Goal: Task Accomplishment & Management: Use online tool/utility

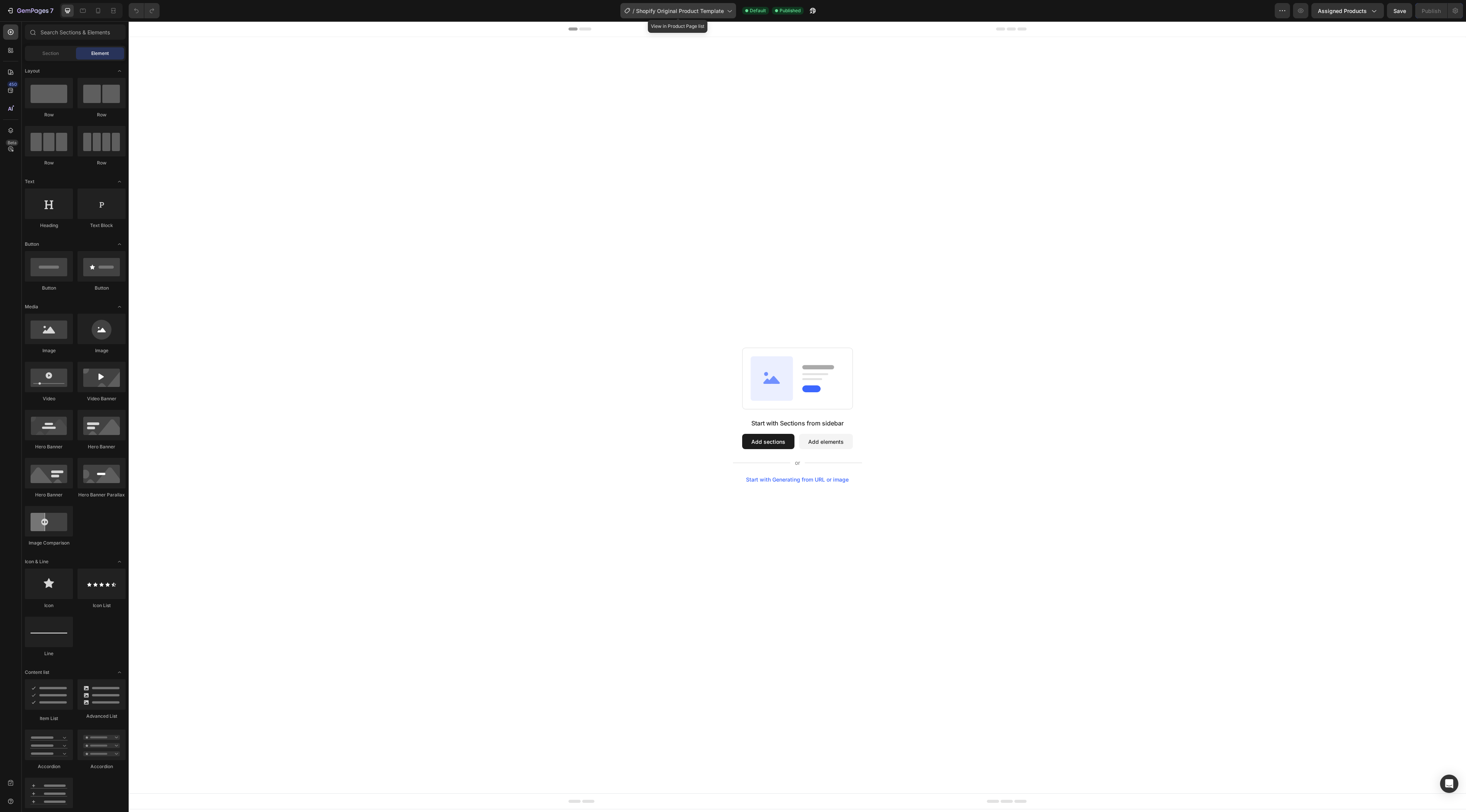
click at [686, 8] on span "Shopify Original Product Template" at bounding box center [680, 11] width 88 height 8
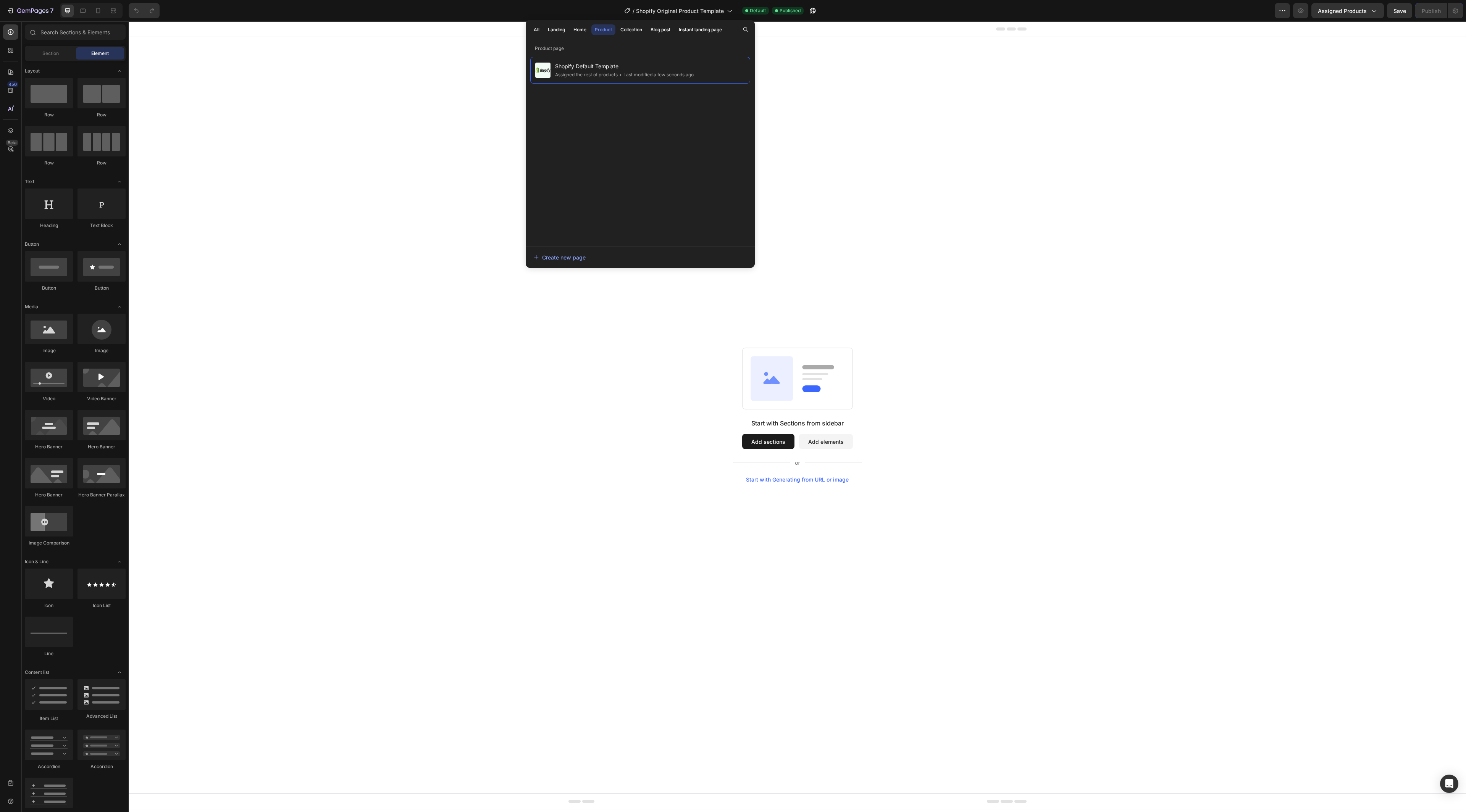
click at [883, 81] on div "Start with Sections from sidebar Add sections Add elements Start with Generatin…" at bounding box center [796, 415] width 1337 height 756
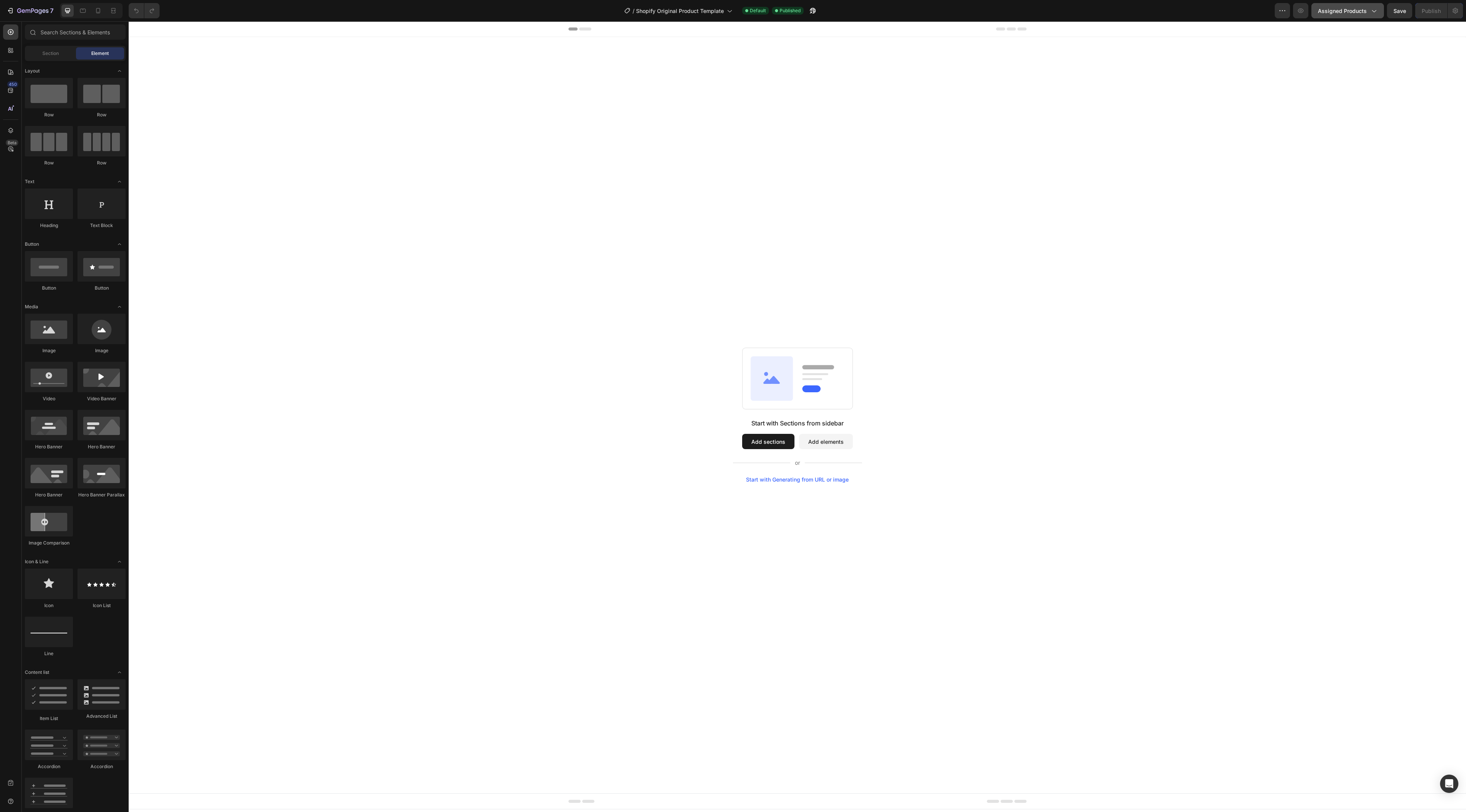
click at [1341, 10] on span "Assigned Products" at bounding box center [1342, 11] width 49 height 8
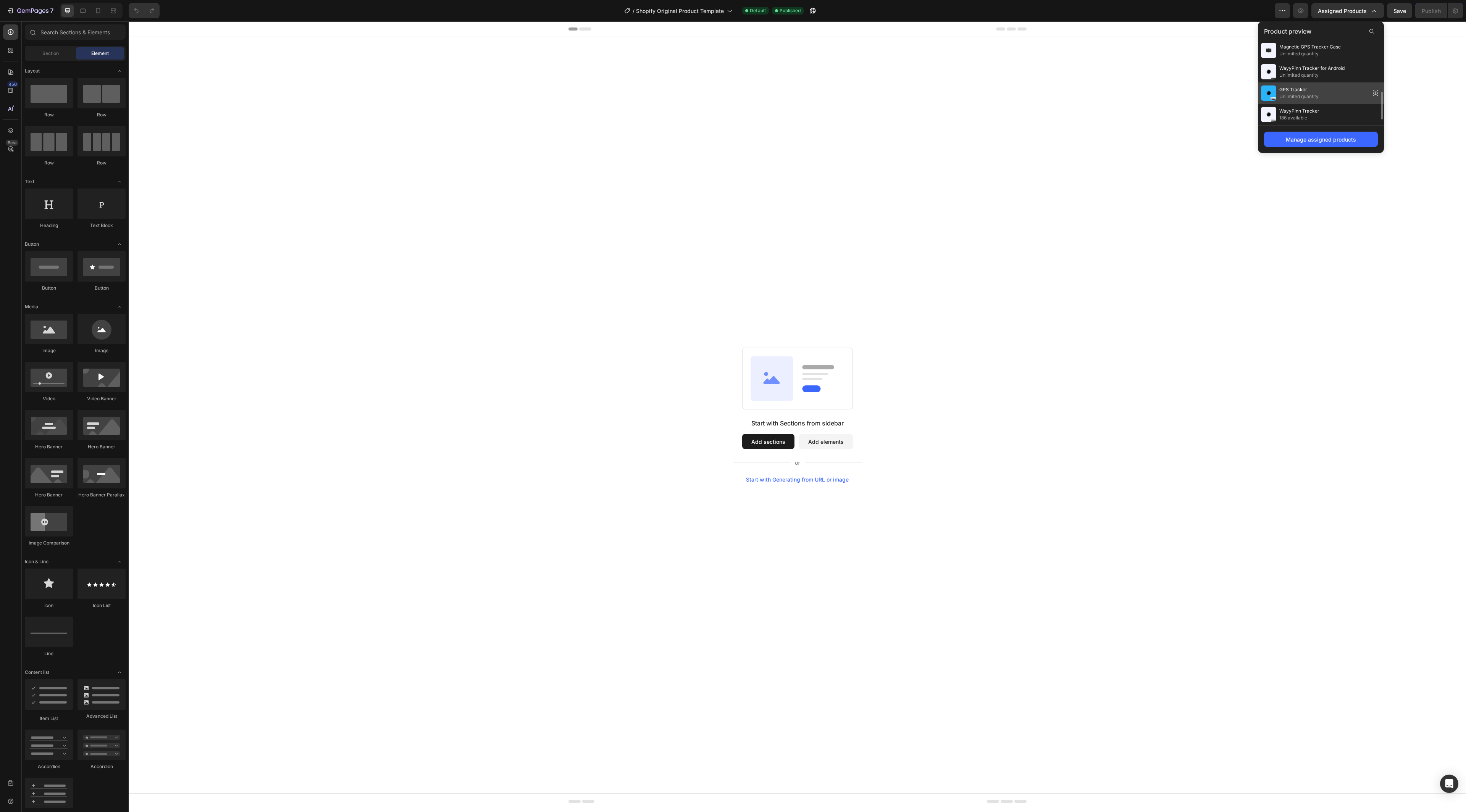
scroll to position [165, 0]
click at [1318, 102] on span "Unlimited quantity" at bounding box center [1298, 104] width 39 height 7
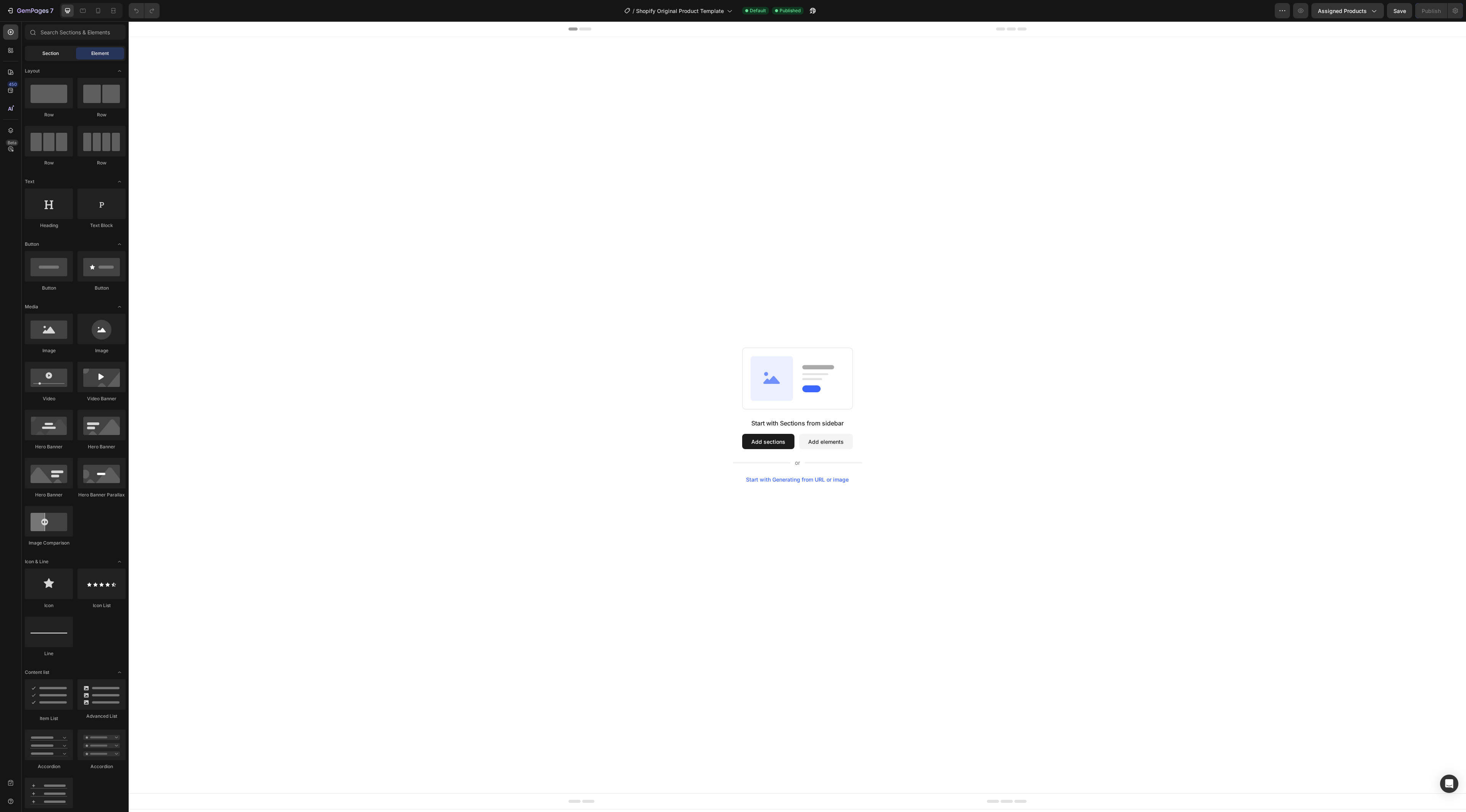
click at [65, 49] on div "Section" at bounding box center [50, 53] width 48 height 12
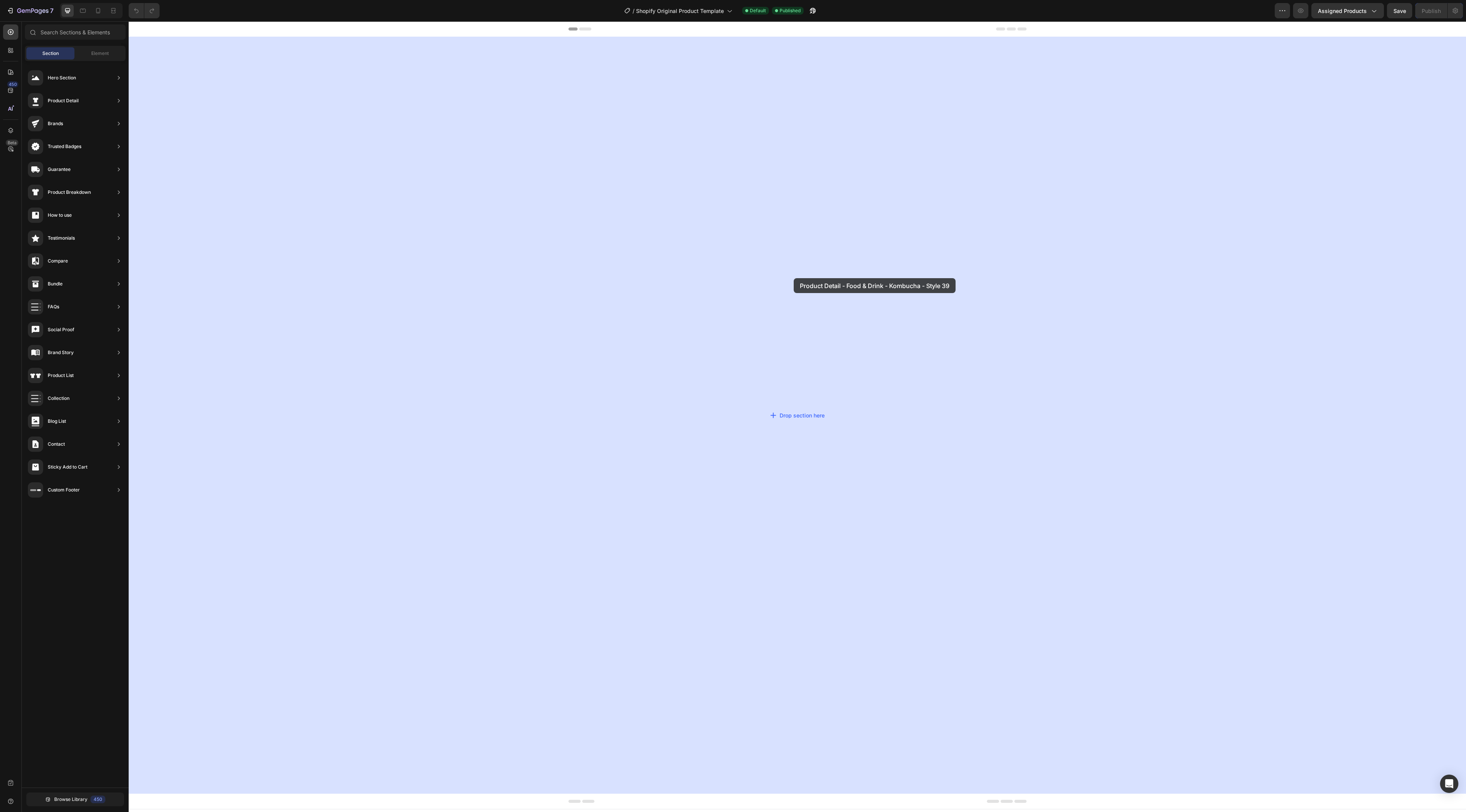
drag, startPoint x: 326, startPoint y: 464, endPoint x: 793, endPoint y: 278, distance: 502.7
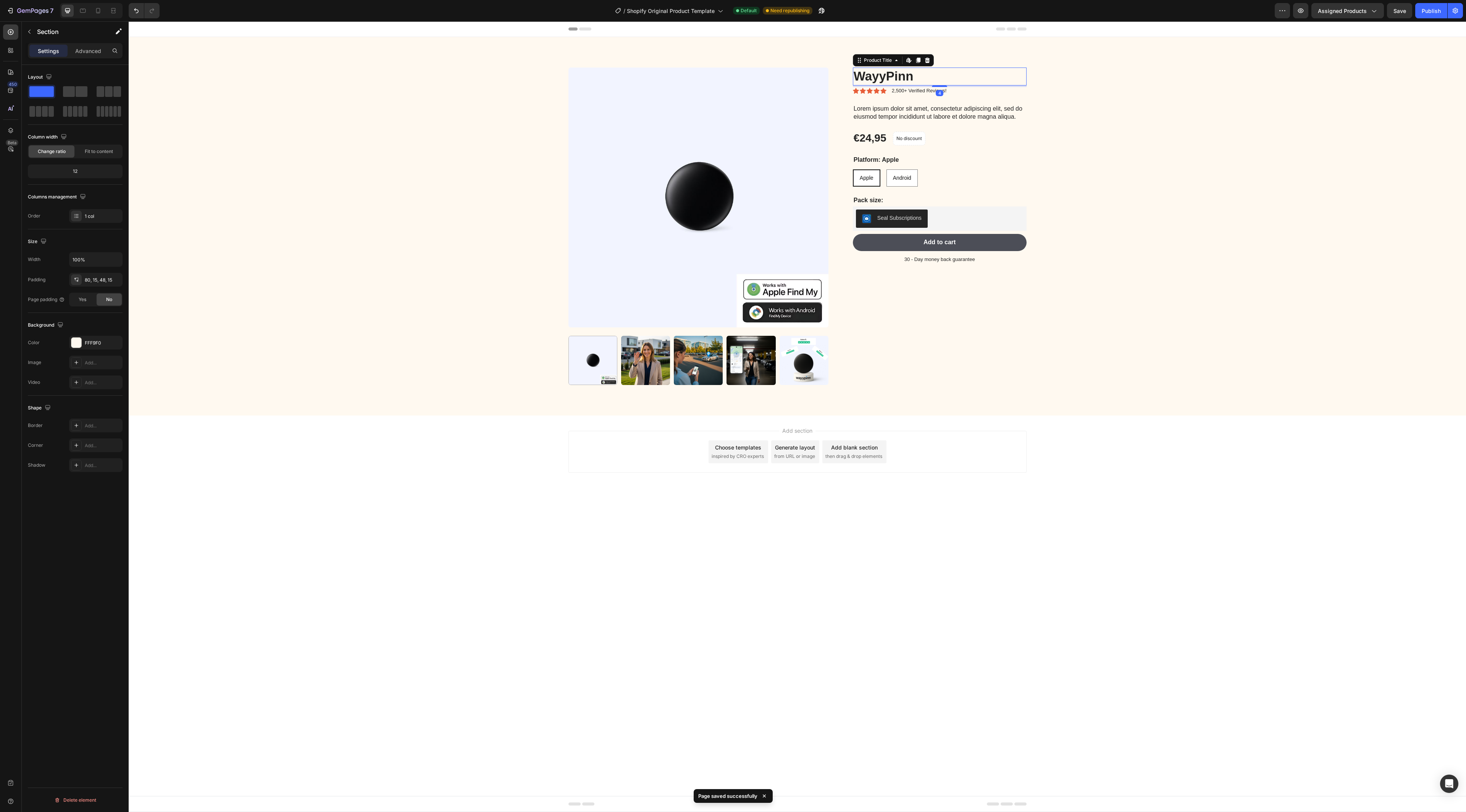
click at [915, 73] on h1 "WayyPinn" at bounding box center [939, 77] width 174 height 18
click at [9, 59] on div "450 Beta" at bounding box center [10, 400] width 15 height 751
click at [10, 50] on icon at bounding box center [11, 50] width 8 height 8
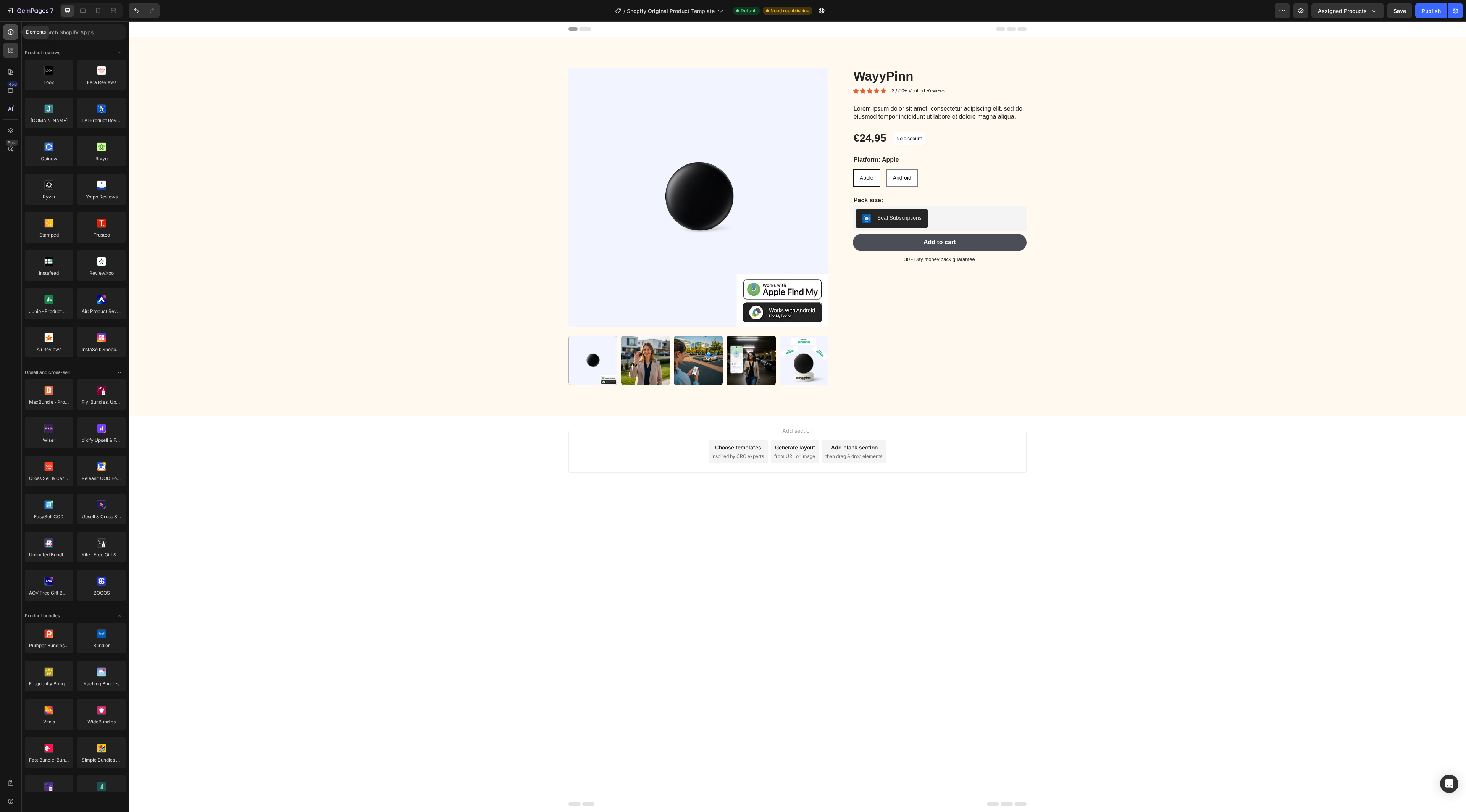
click at [14, 25] on div at bounding box center [10, 32] width 15 height 15
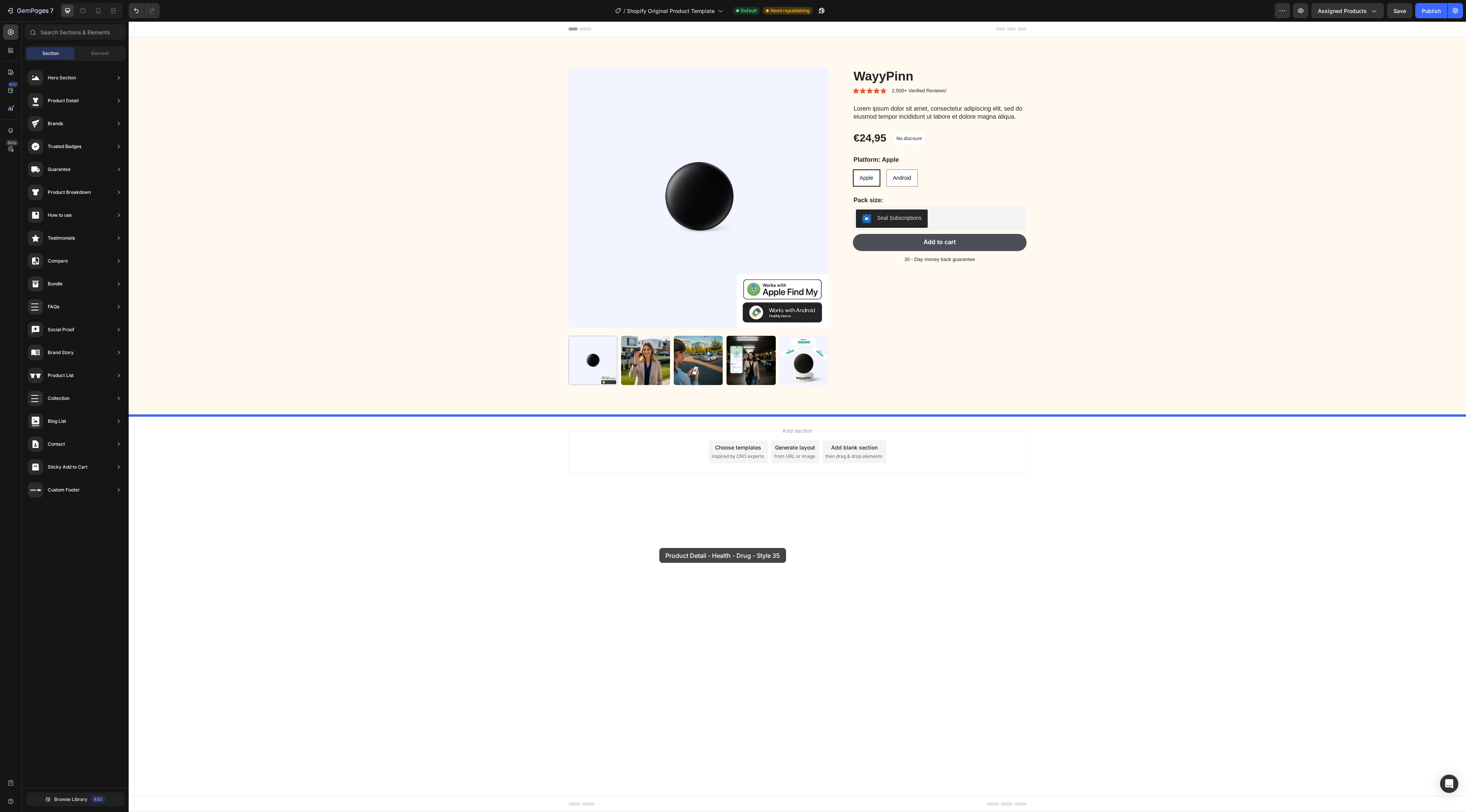
drag, startPoint x: 329, startPoint y: 528, endPoint x: 659, endPoint y: 548, distance: 330.6
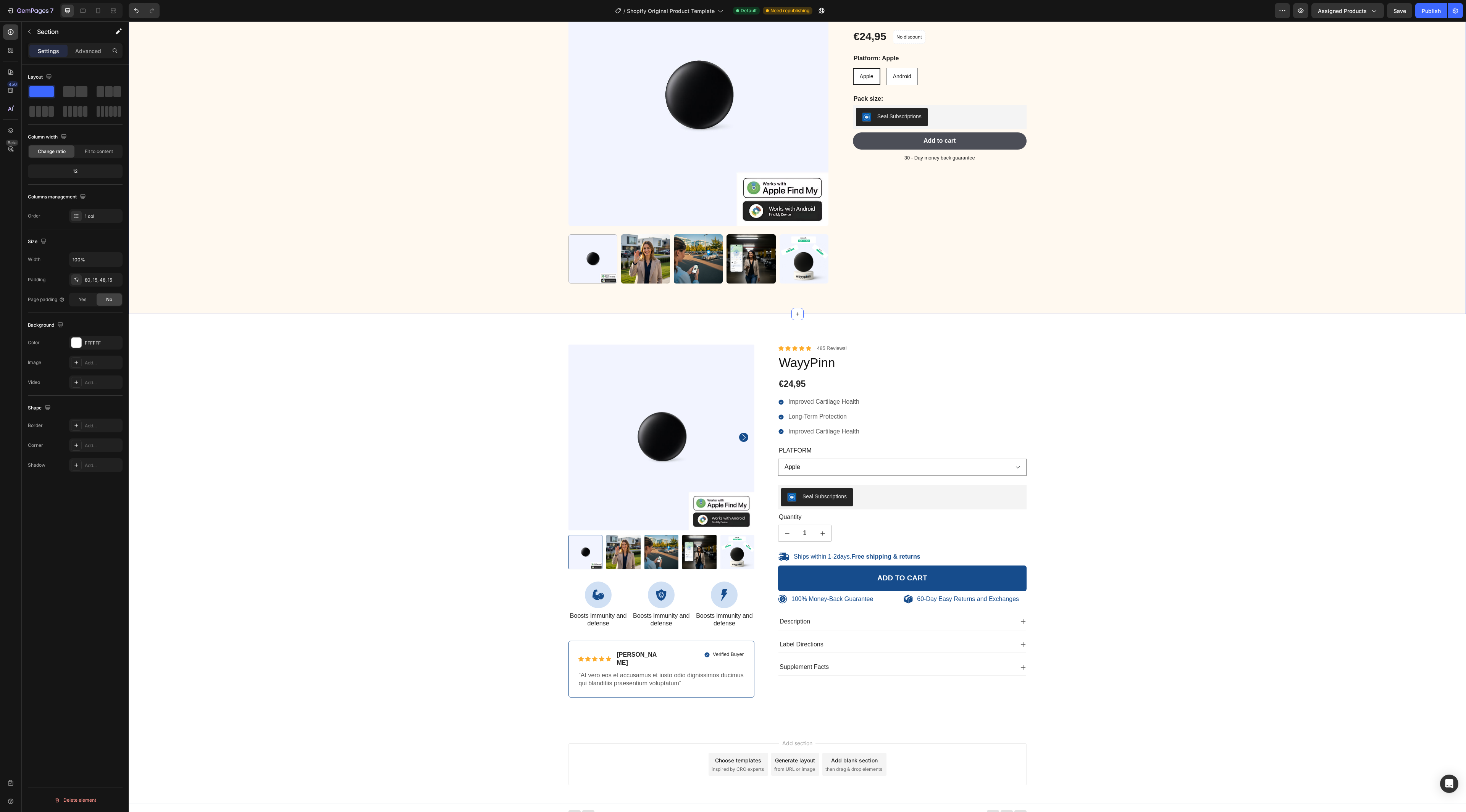
scroll to position [0, 0]
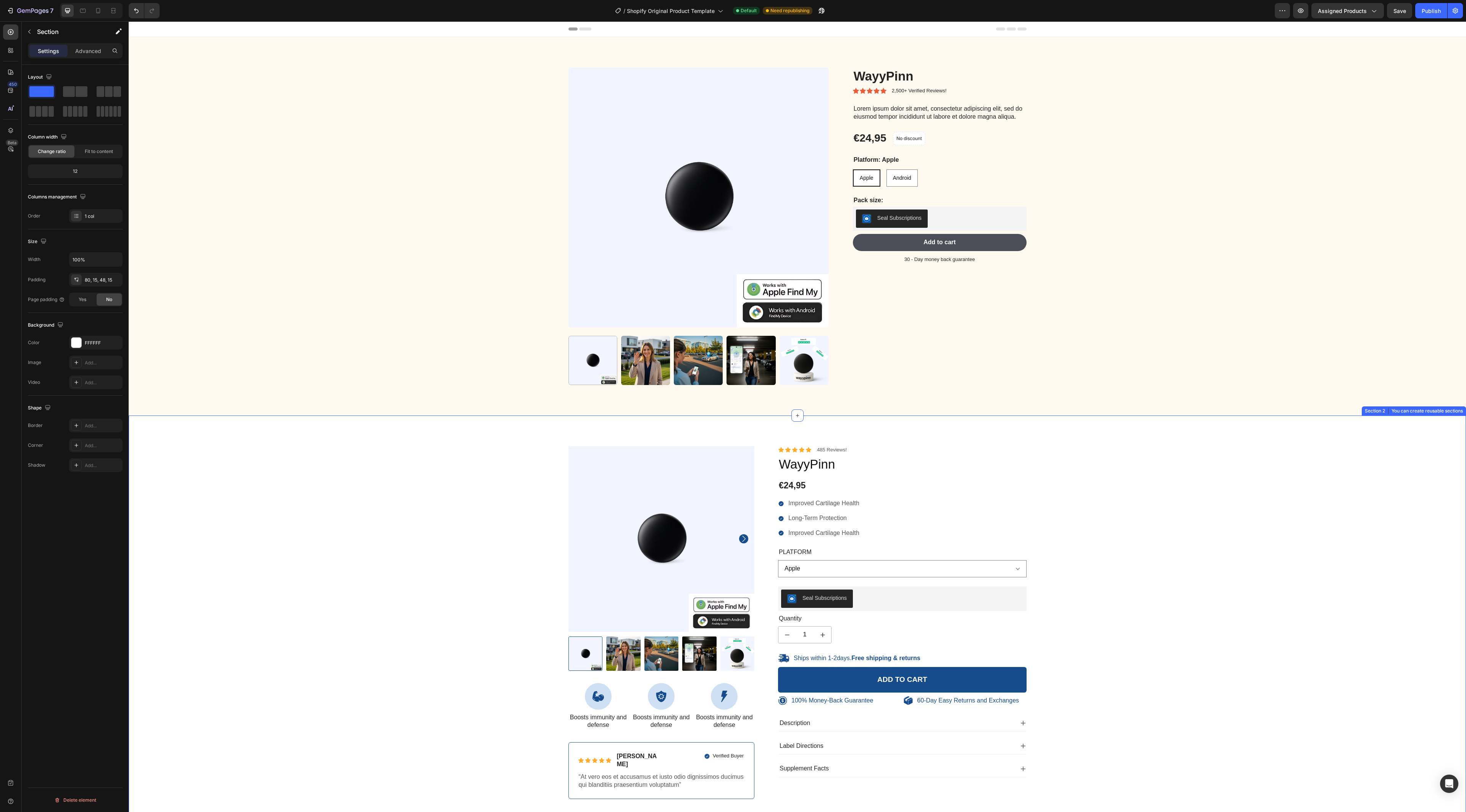
click at [1410, 430] on div "100% Money-Back Guarantee Item List 60-Day Easy Returns Item List Row Product I…" at bounding box center [796, 622] width 1337 height 414
click at [1456, 408] on icon at bounding box center [1460, 408] width 6 height 6
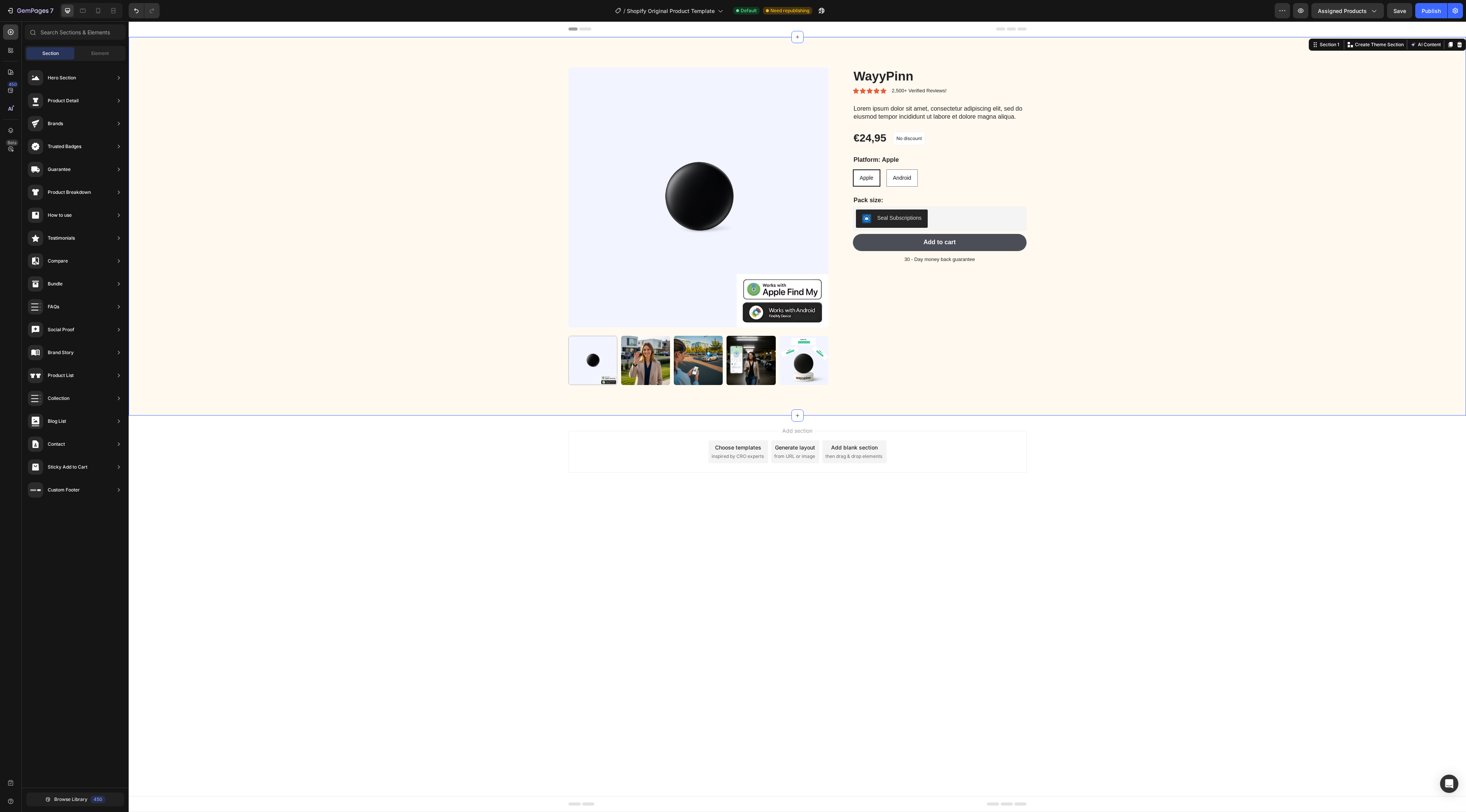
click at [1116, 262] on div "Product Images WayyPinn Product Title Icon Icon Icon Icon Icon Icon List 2,500+…" at bounding box center [796, 232] width 1326 height 329
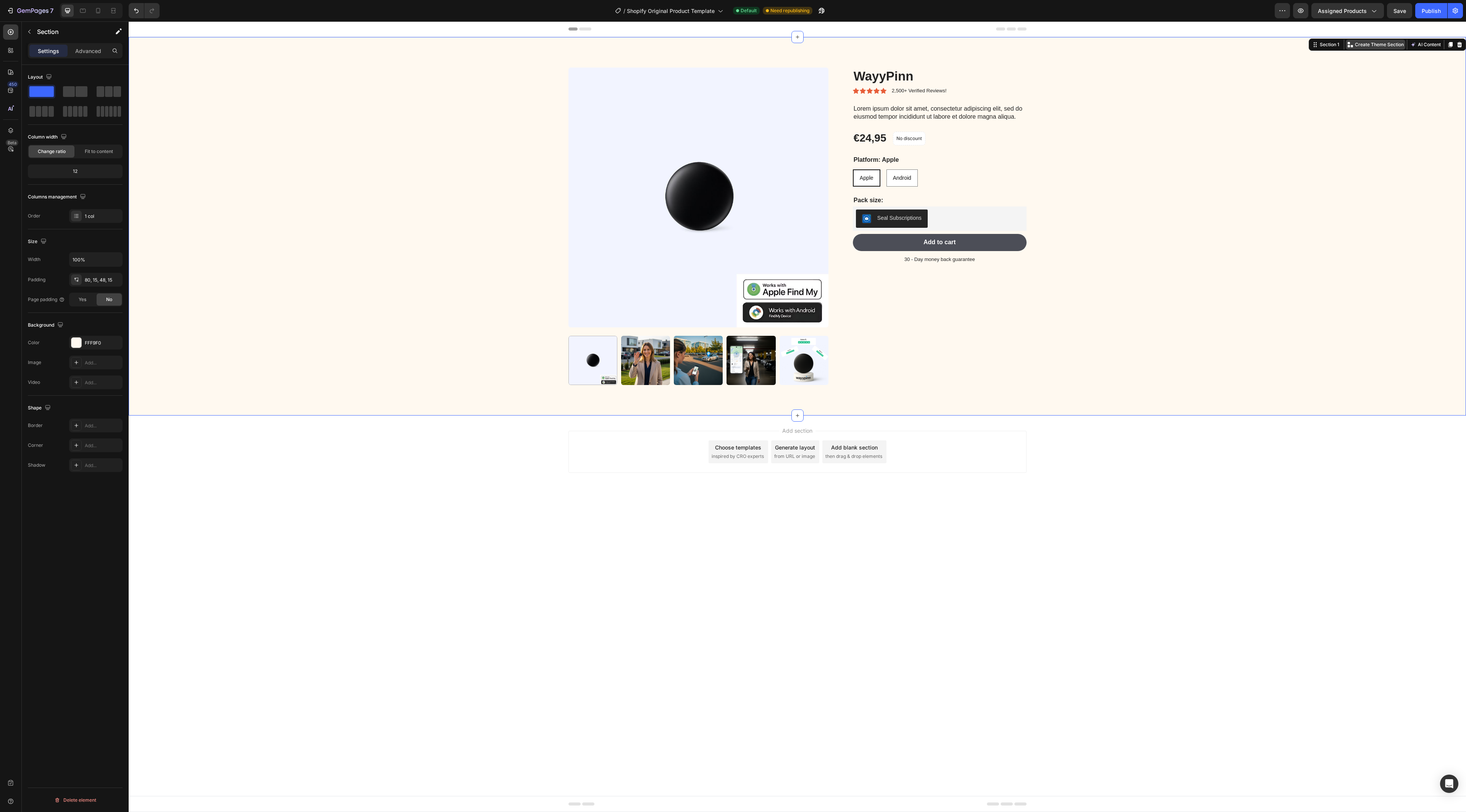
click at [1373, 47] on p "Create Theme Section" at bounding box center [1378, 45] width 49 height 7
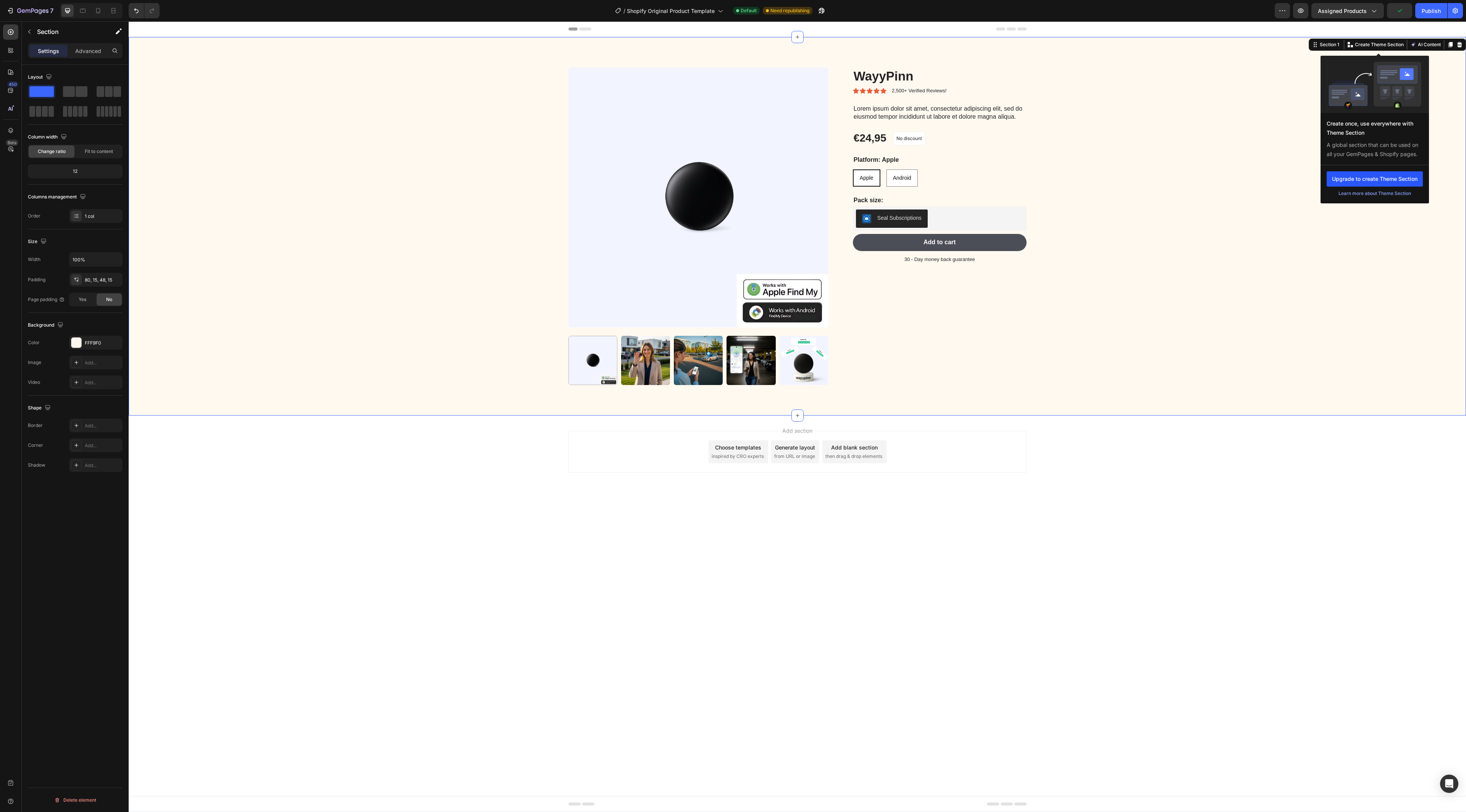
click at [1399, 180] on button "Upgrade to create Theme Section" at bounding box center [1374, 179] width 97 height 15
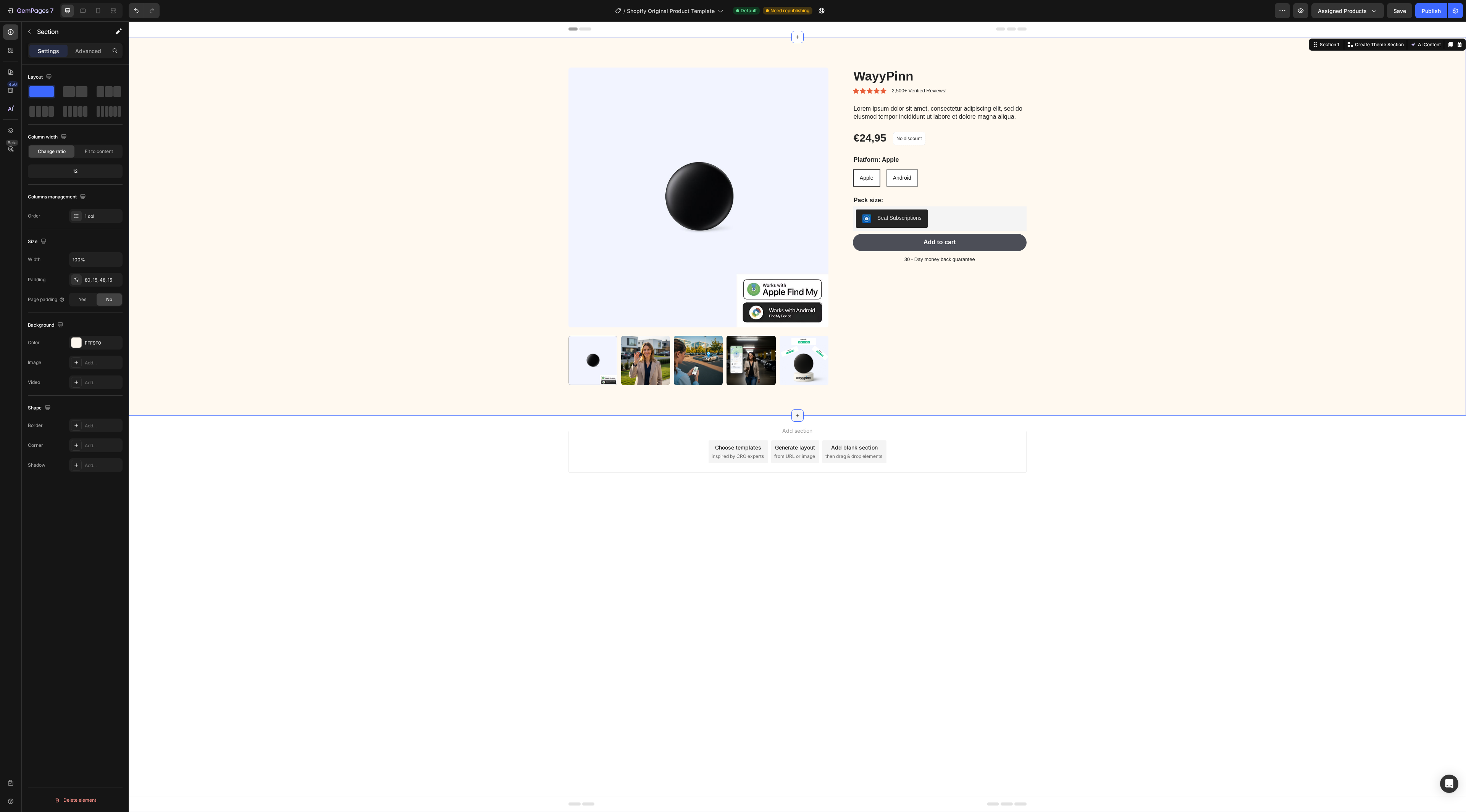
click at [794, 412] on div at bounding box center [796, 415] width 12 height 12
click at [717, 440] on div "Choose templates" at bounding box center [722, 438] width 46 height 8
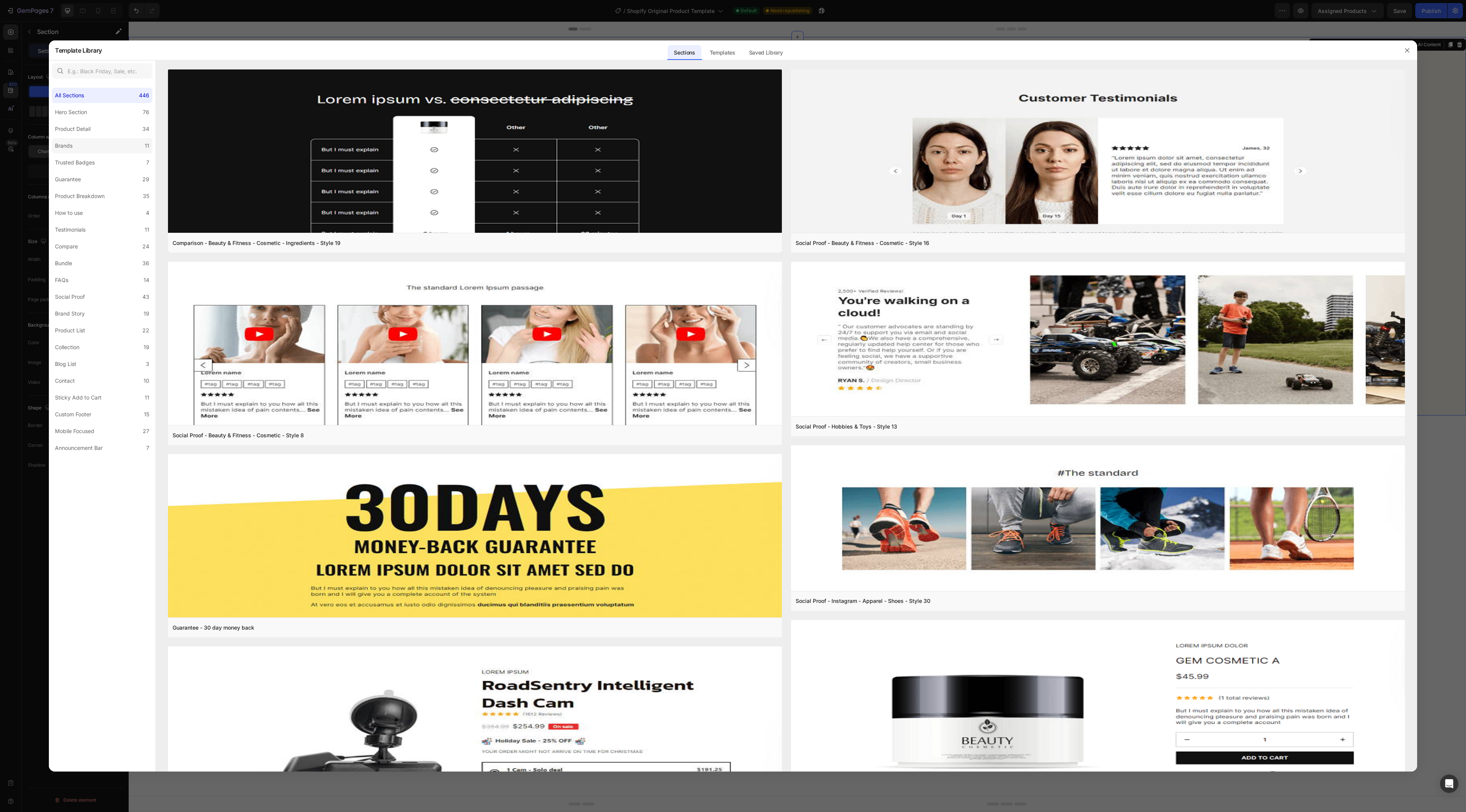
click at [77, 140] on label "Brands 11" at bounding box center [102, 145] width 101 height 15
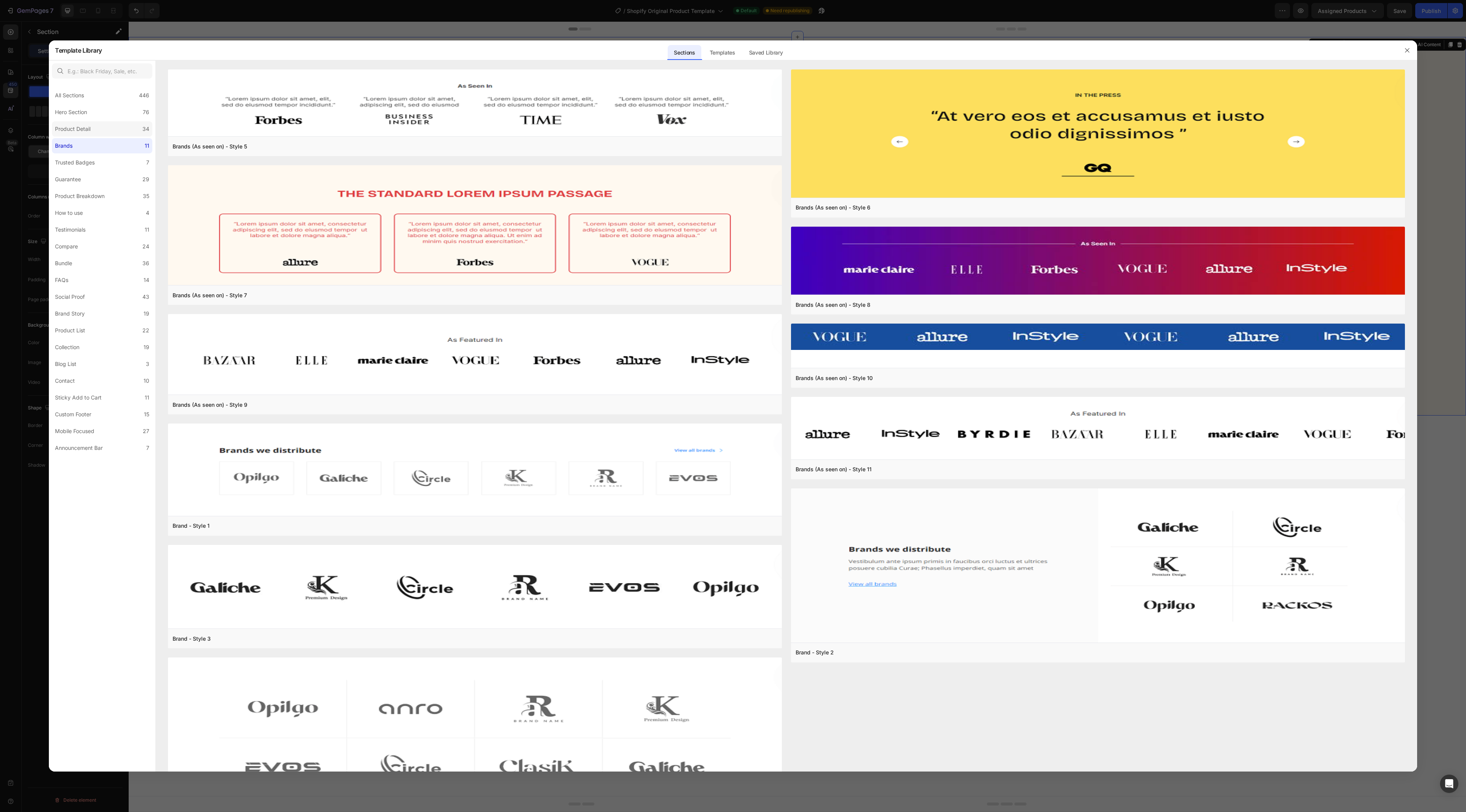
click at [85, 128] on div "Product Detail" at bounding box center [73, 128] width 35 height 9
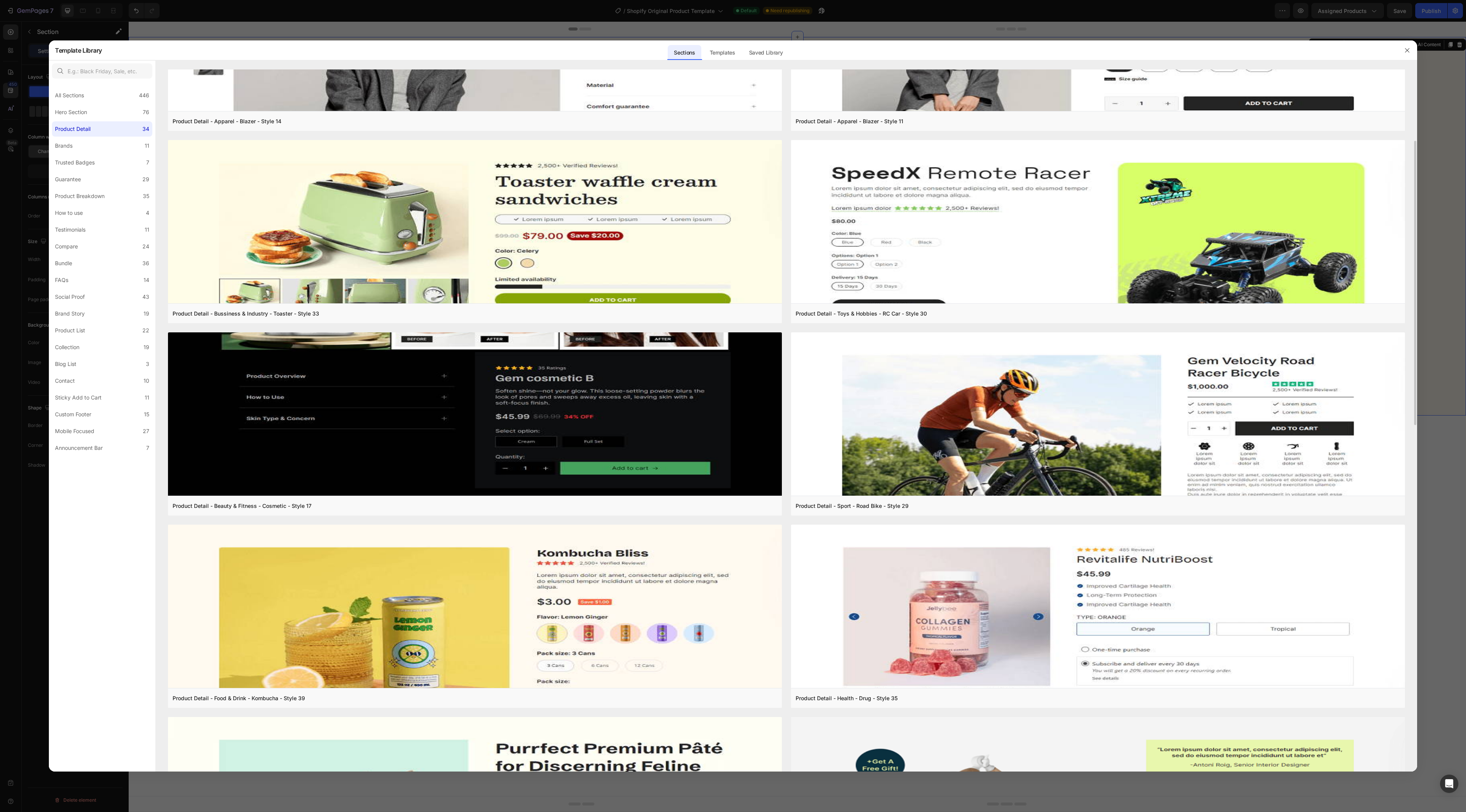
scroll to position [137, 0]
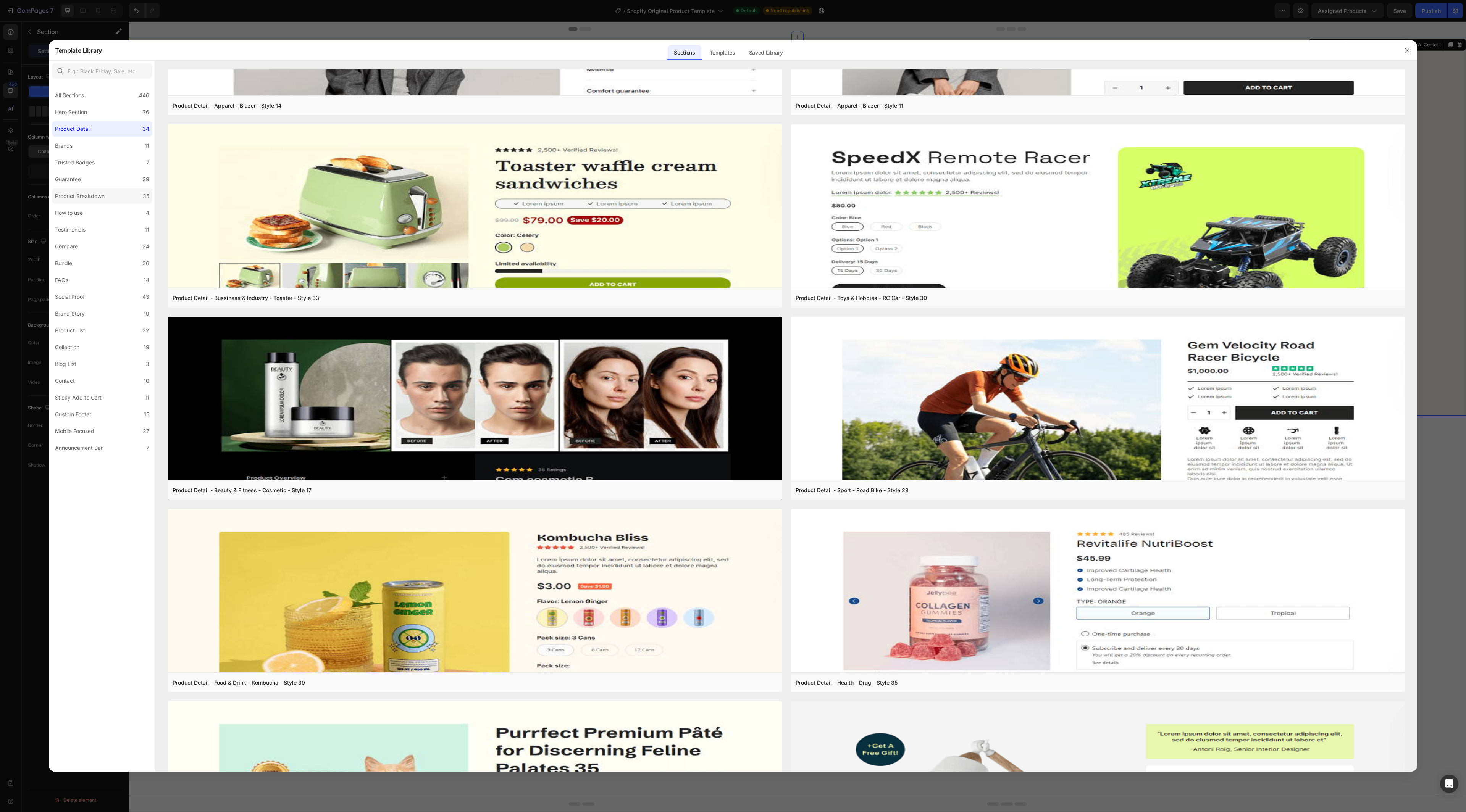
click at [101, 195] on div "Product Breakdown" at bounding box center [80, 195] width 49 height 9
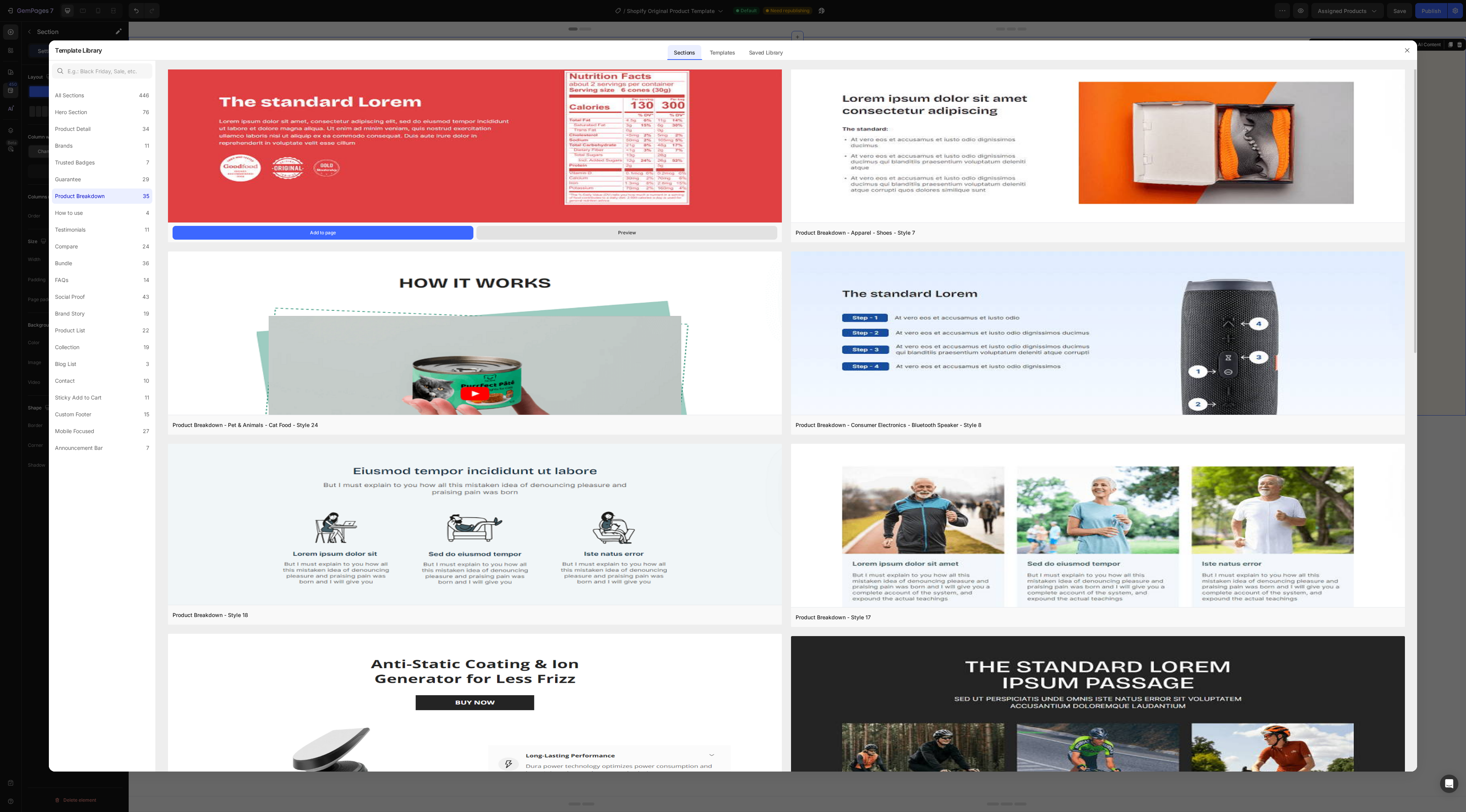
scroll to position [18, 0]
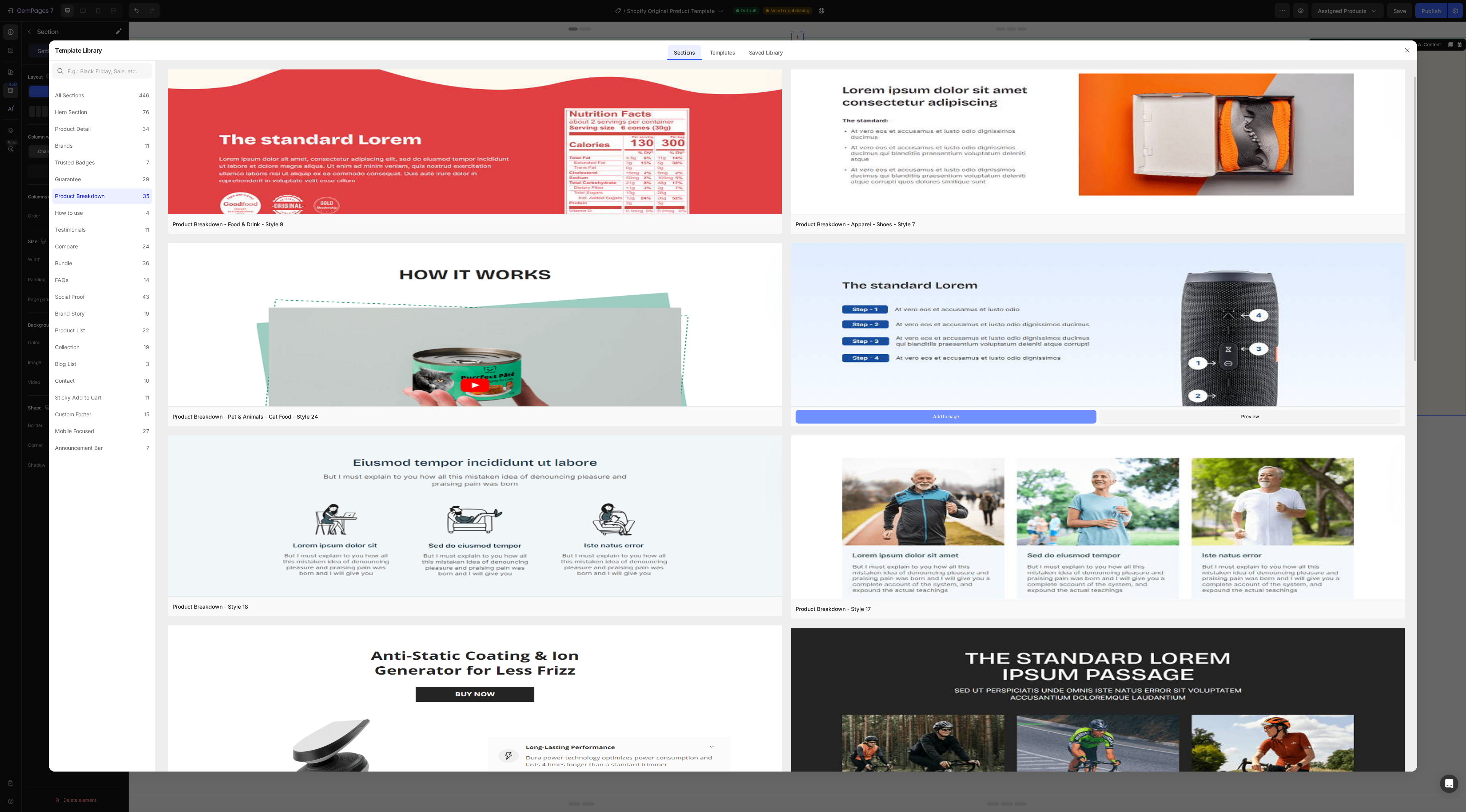
click at [1005, 417] on button "Add to page" at bounding box center [946, 416] width 301 height 14
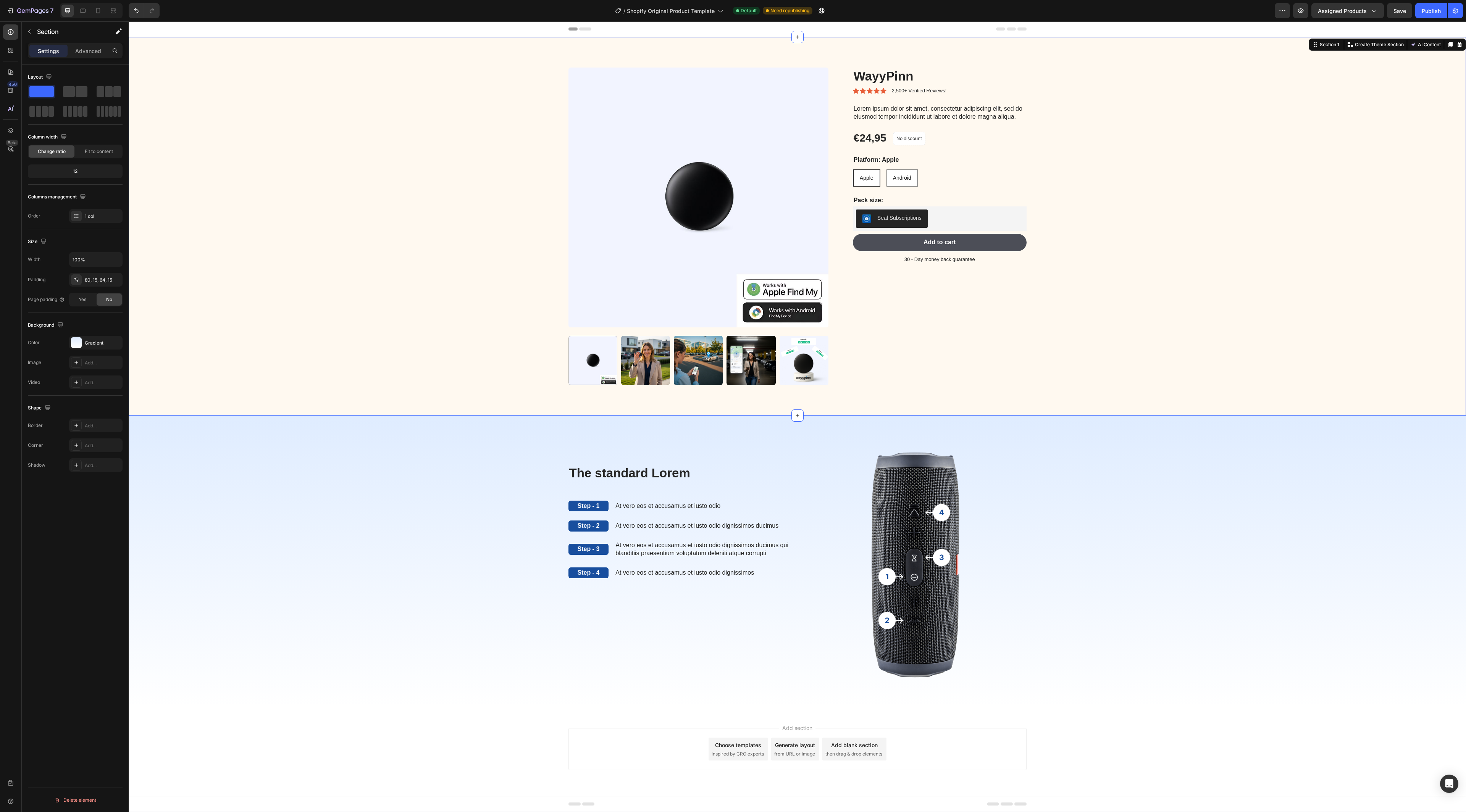
click at [1137, 161] on div "Product Images WayyPinn Product Title Icon Icon Icon Icon Icon Icon List 2,500+…" at bounding box center [796, 232] width 1326 height 329
click at [800, 34] on icon at bounding box center [797, 37] width 6 height 6
click at [737, 61] on div "Choose templates" at bounding box center [722, 60] width 46 height 8
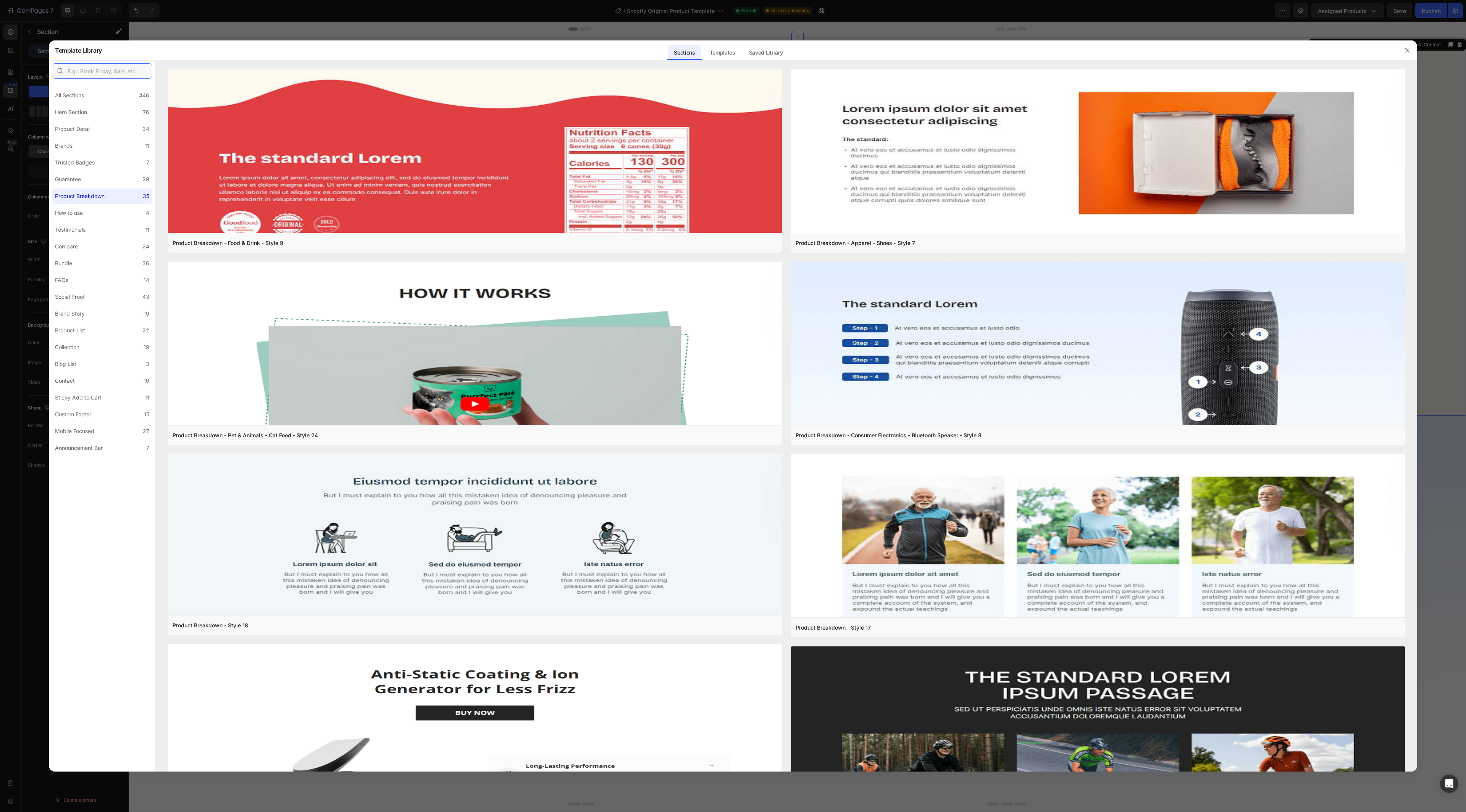
click at [120, 75] on input "text" at bounding box center [102, 70] width 101 height 15
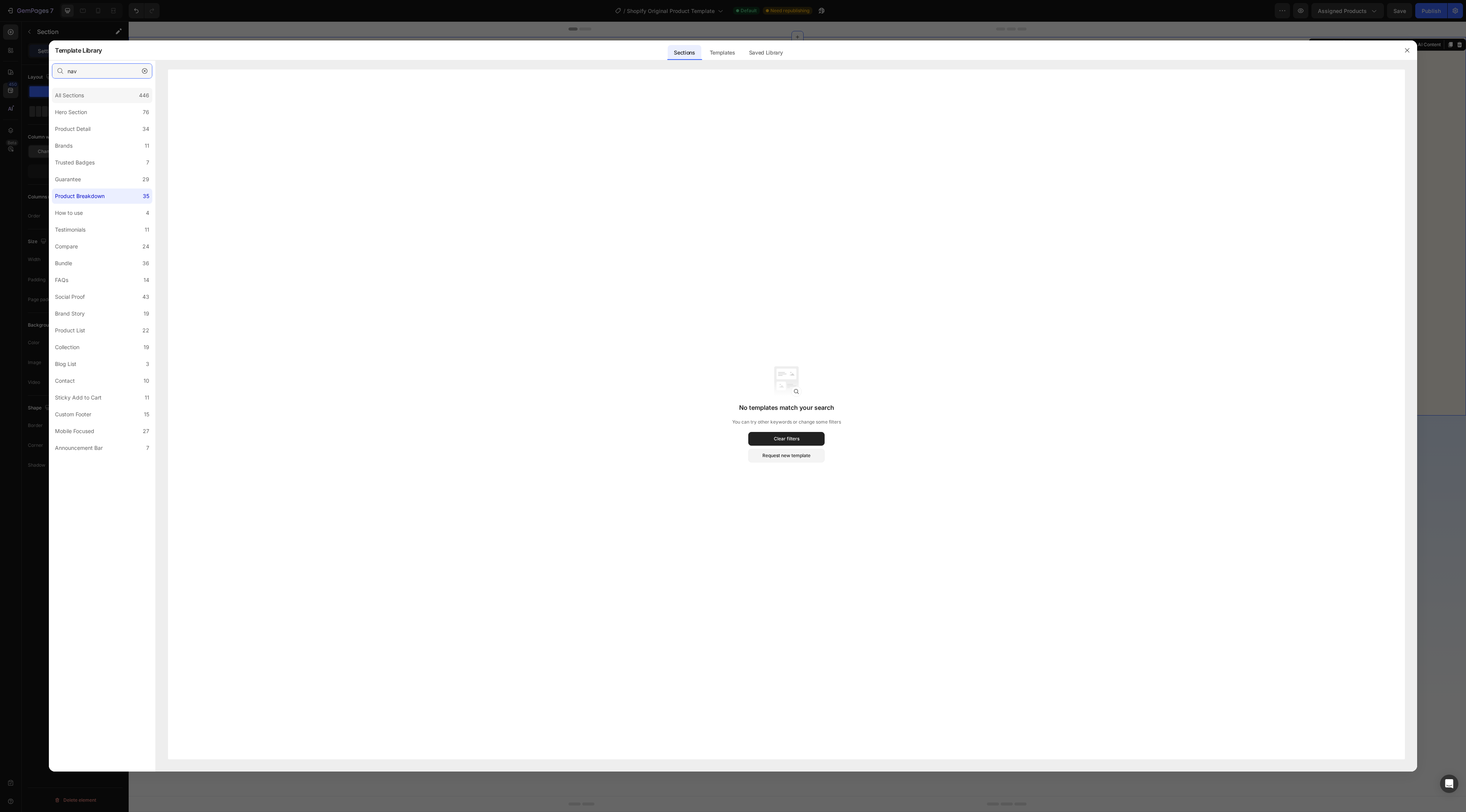
type input "nav"
click at [124, 92] on div "All Sections 446" at bounding box center [102, 95] width 101 height 15
click at [123, 111] on label "Hero Section 76" at bounding box center [102, 112] width 101 height 15
click at [127, 97] on div "All Sections 446" at bounding box center [102, 95] width 101 height 15
click at [1414, 52] on div at bounding box center [1406, 50] width 20 height 20
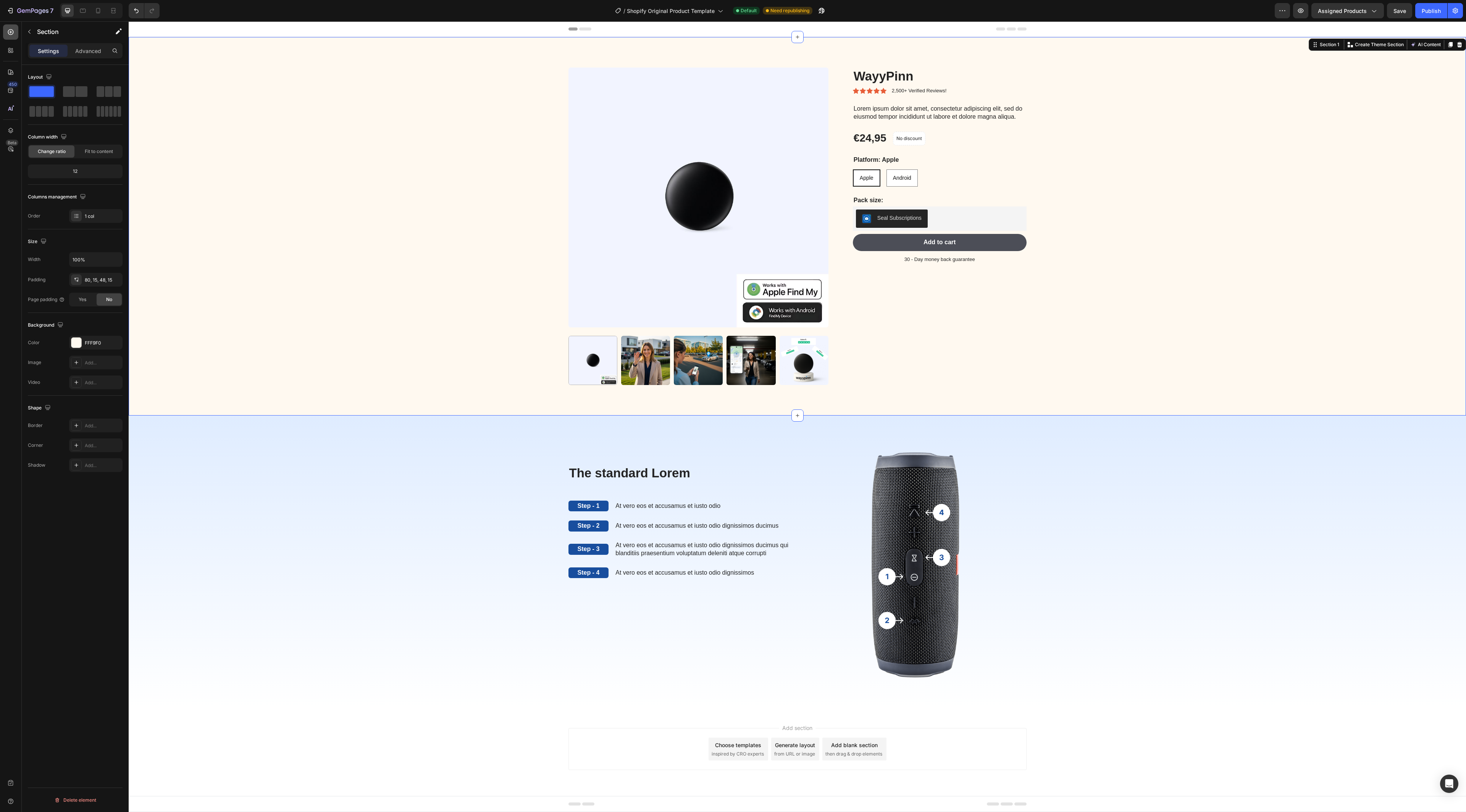
click at [12, 33] on icon at bounding box center [11, 32] width 8 height 8
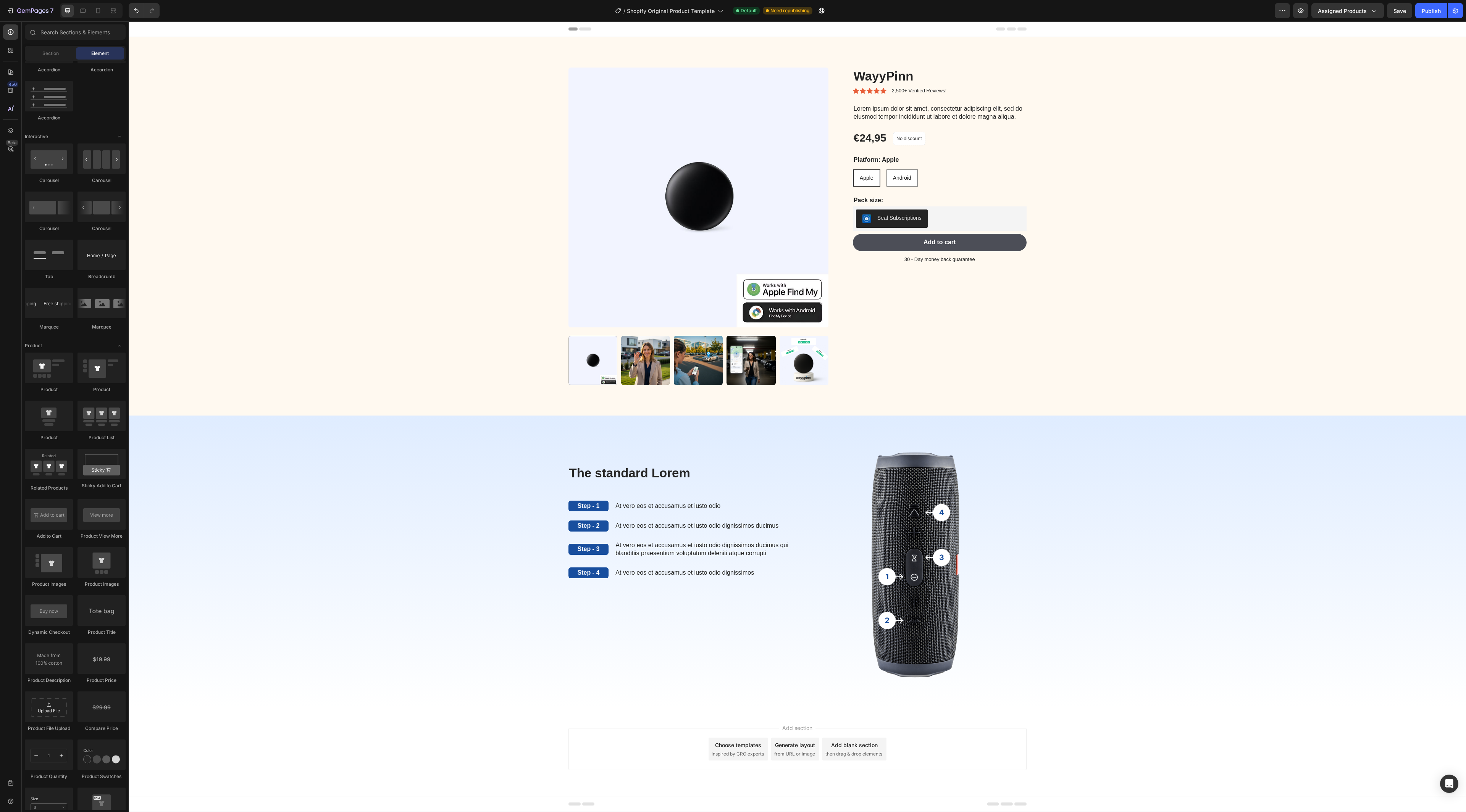
scroll to position [0, 0]
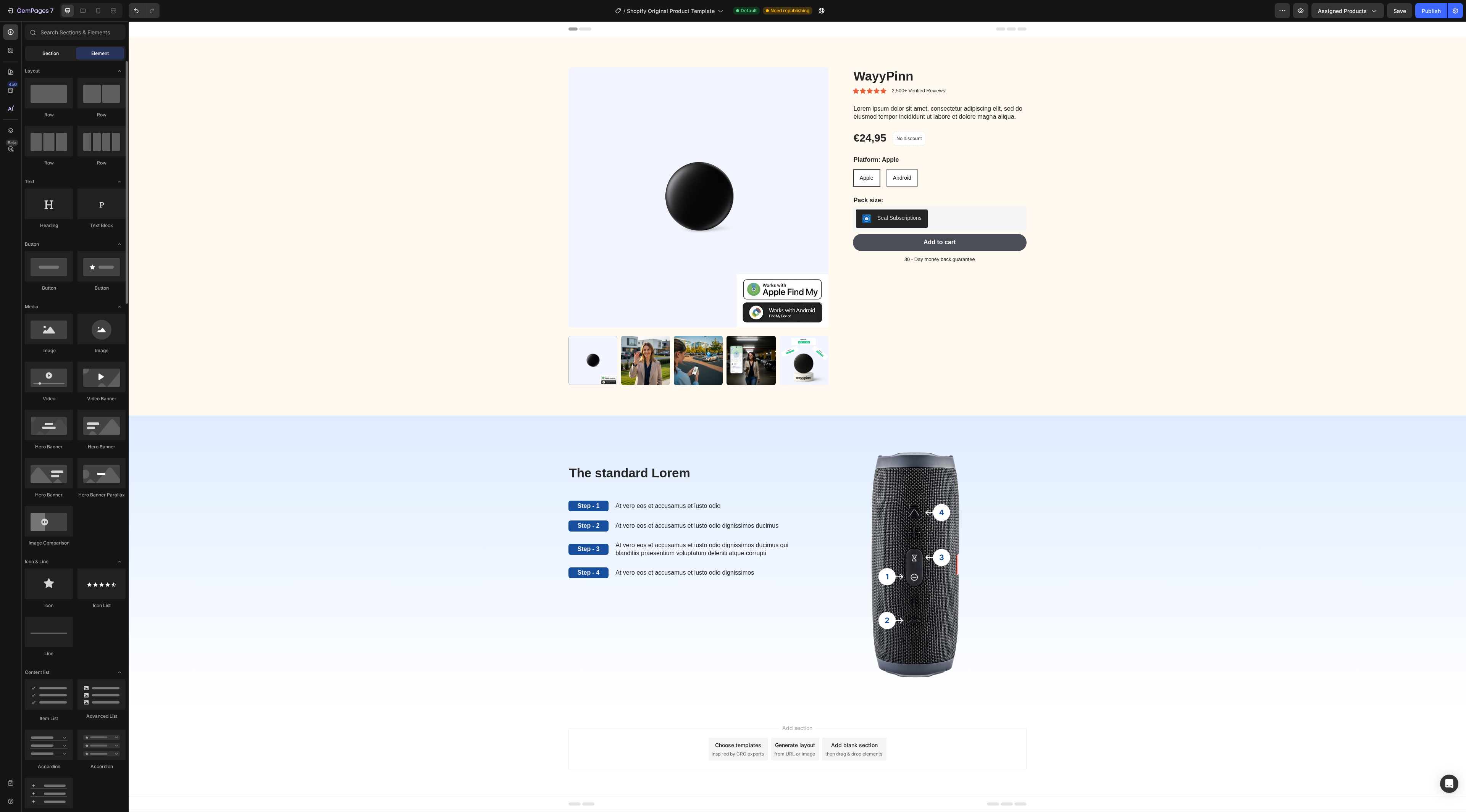
click at [64, 55] on div "Section" at bounding box center [50, 53] width 48 height 12
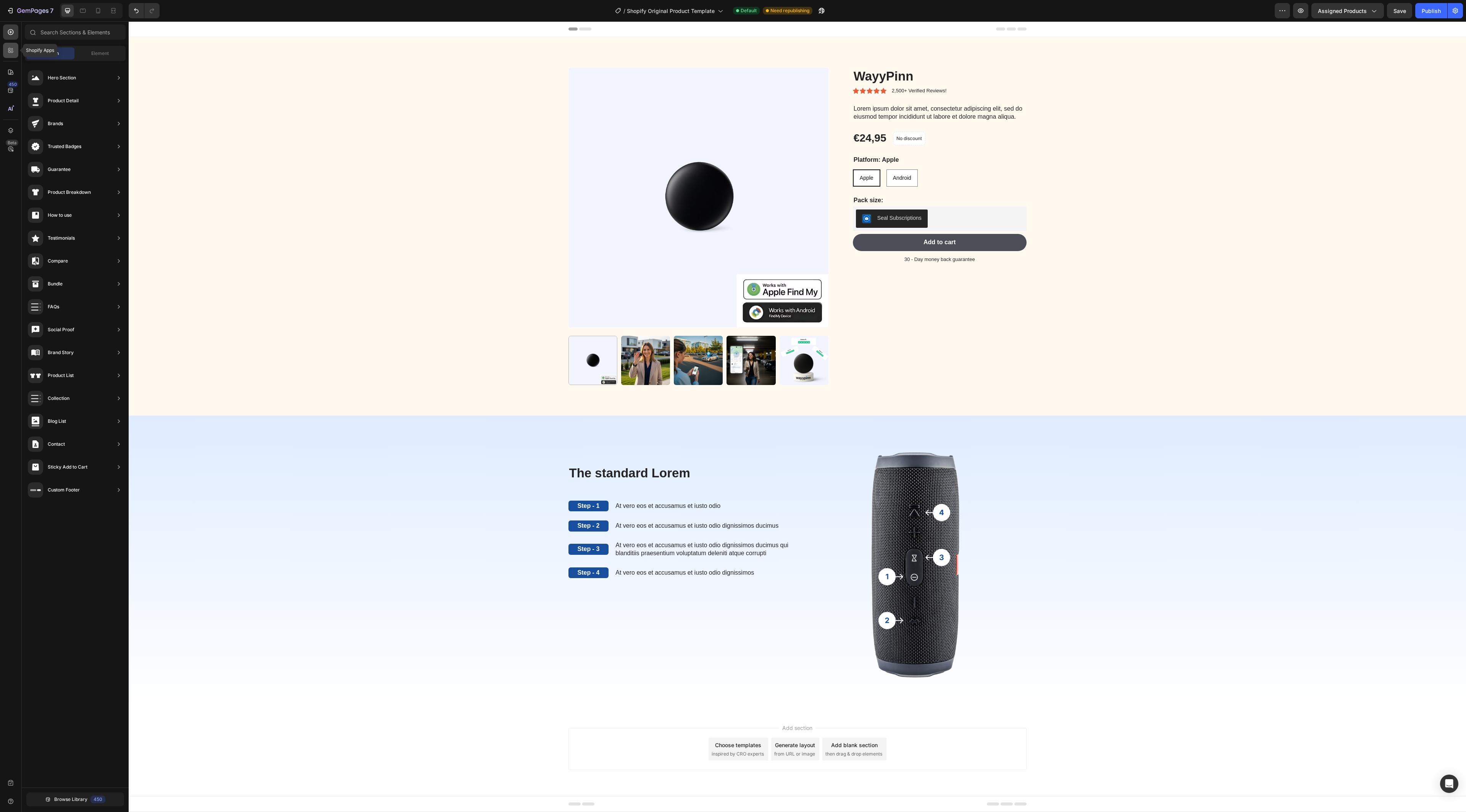
click at [11, 50] on icon at bounding box center [11, 50] width 8 height 8
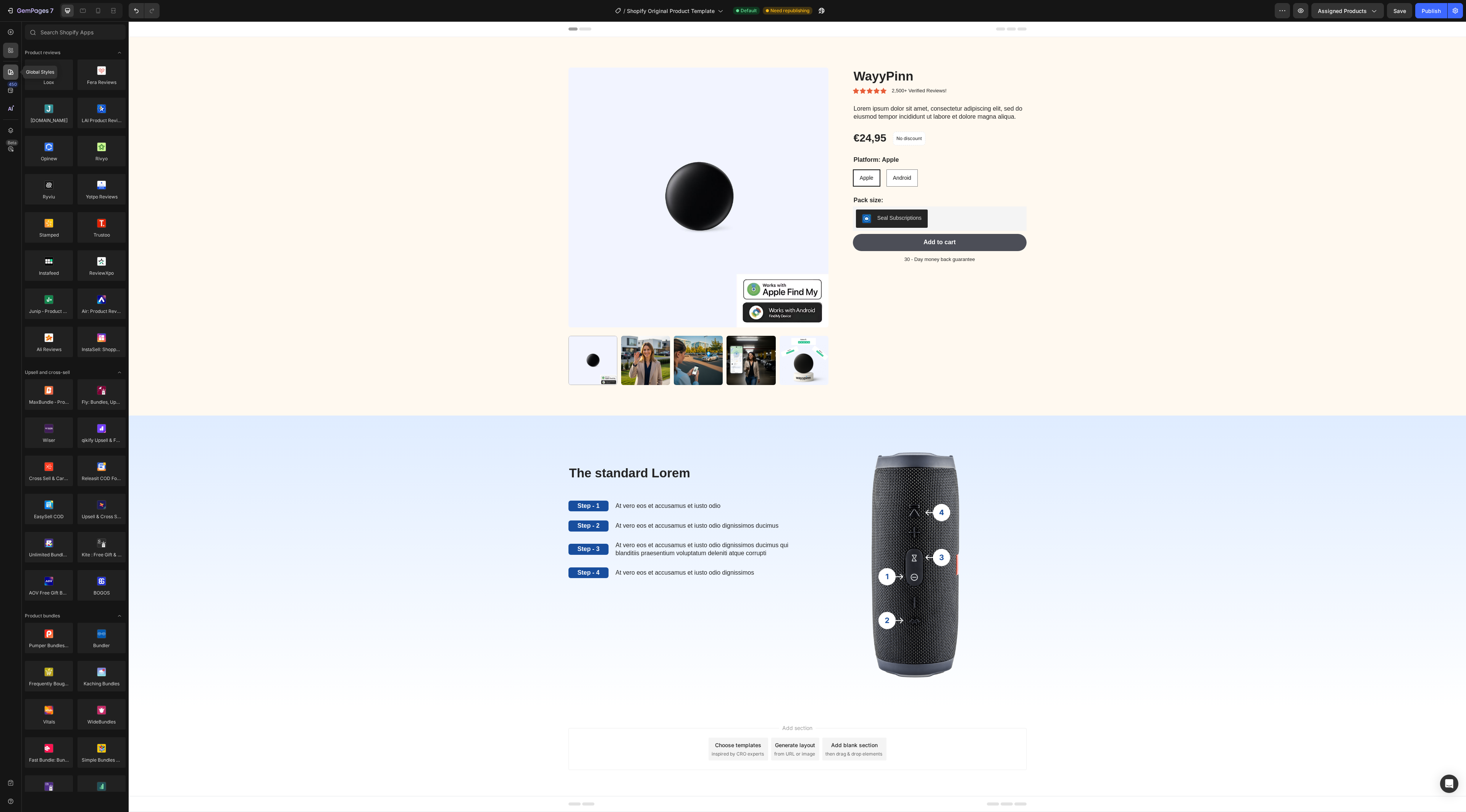
click at [13, 67] on div at bounding box center [10, 72] width 15 height 15
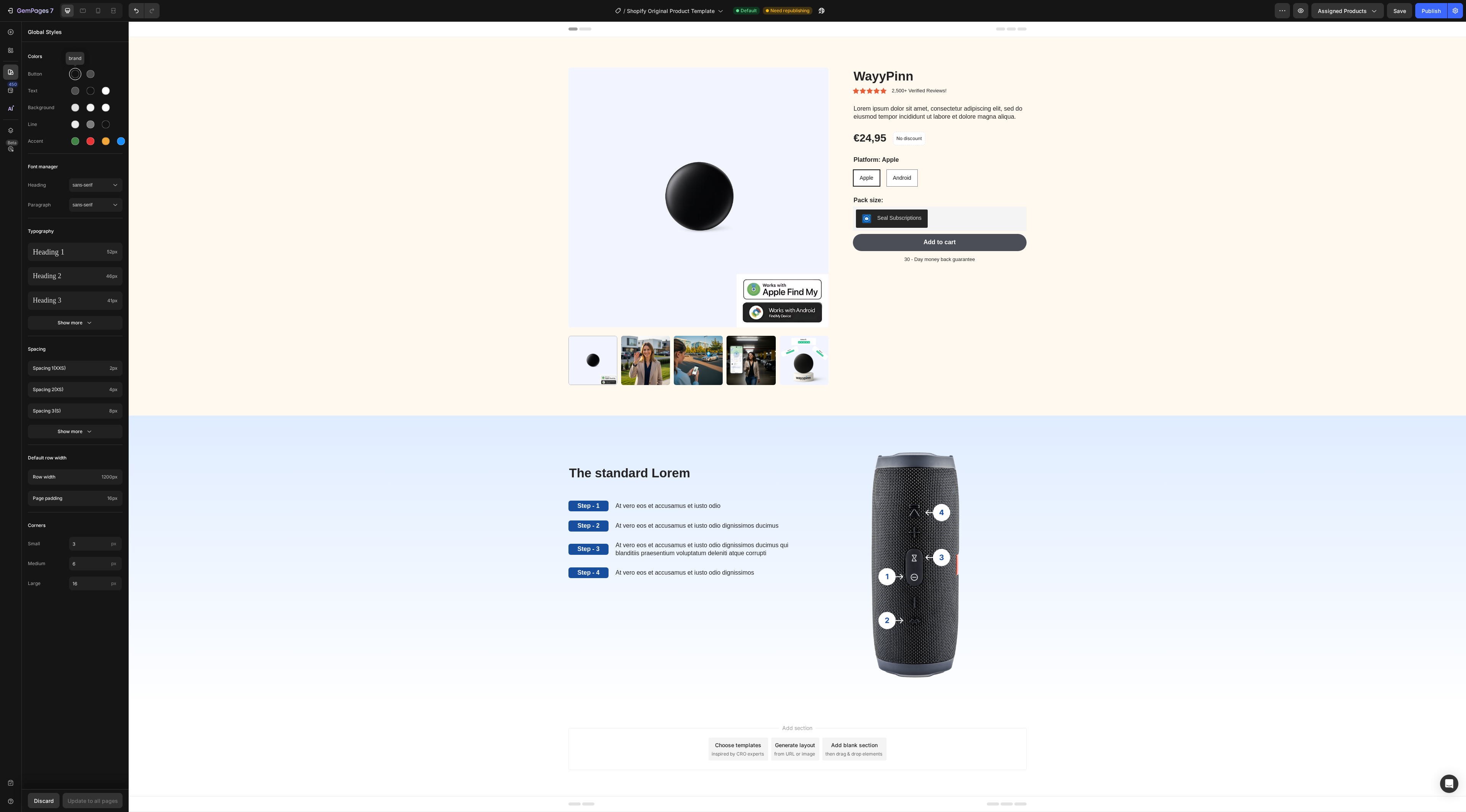
click at [75, 72] on div at bounding box center [75, 74] width 8 height 8
click at [154, 127] on div at bounding box center [156, 127] width 8 height 8
click at [196, 156] on div at bounding box center [196, 156] width 8 height 8
type input "D63837"
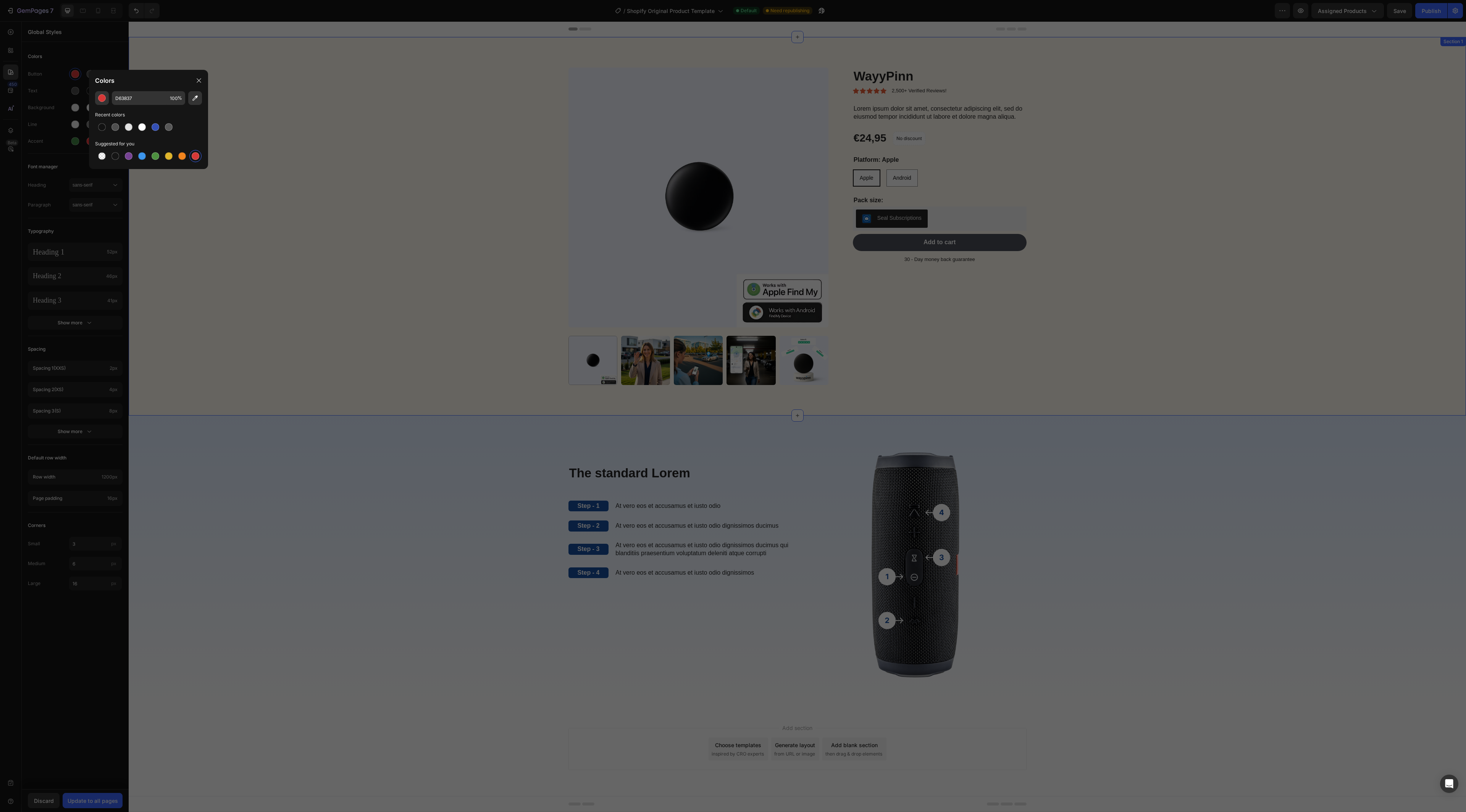
click at [306, 156] on div "Product Images WayyPinn Product Title Icon Icon Icon Icon Icon Icon List 2,500+…" at bounding box center [796, 232] width 1326 height 329
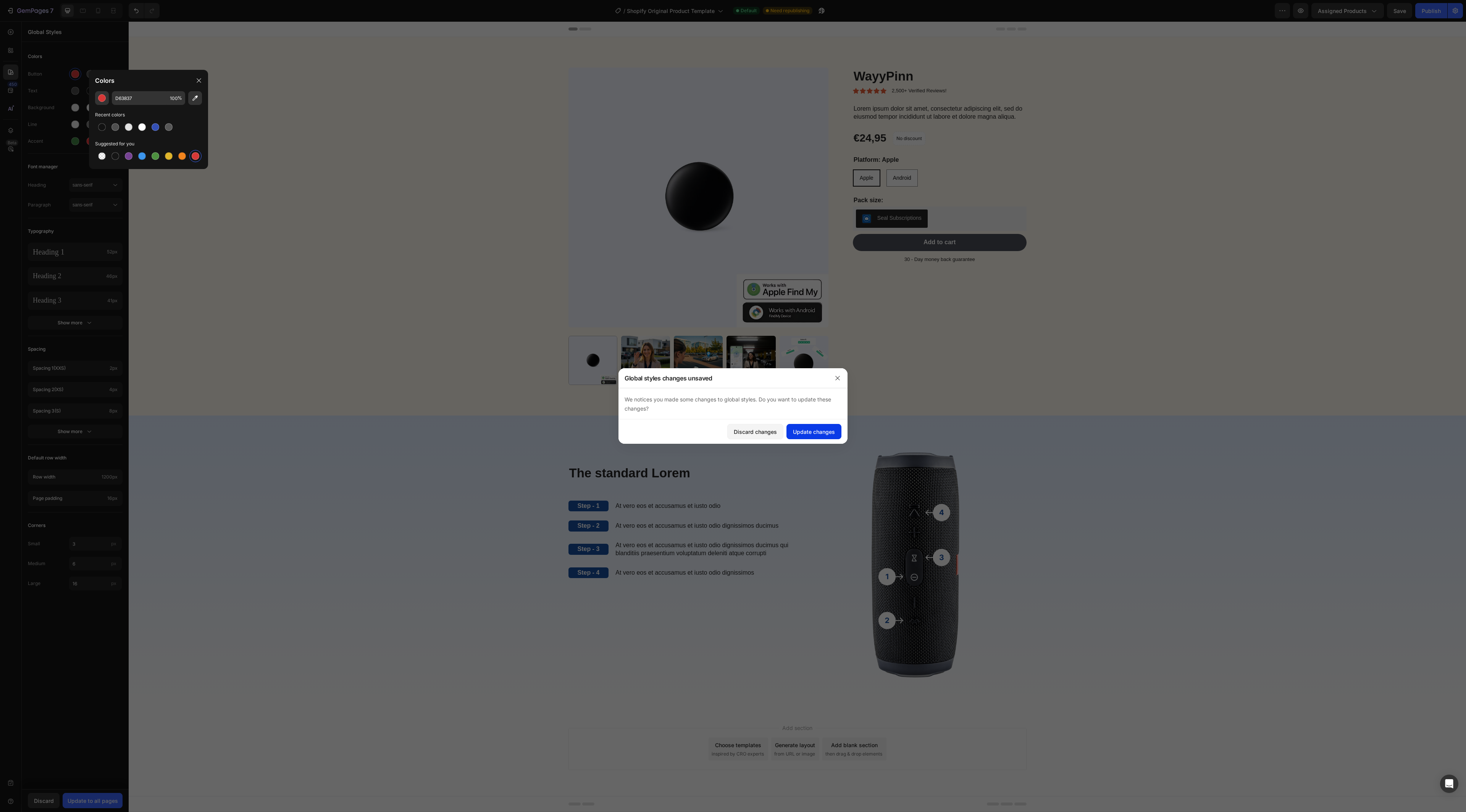
click at [816, 428] on div "Update changes" at bounding box center [813, 432] width 42 height 8
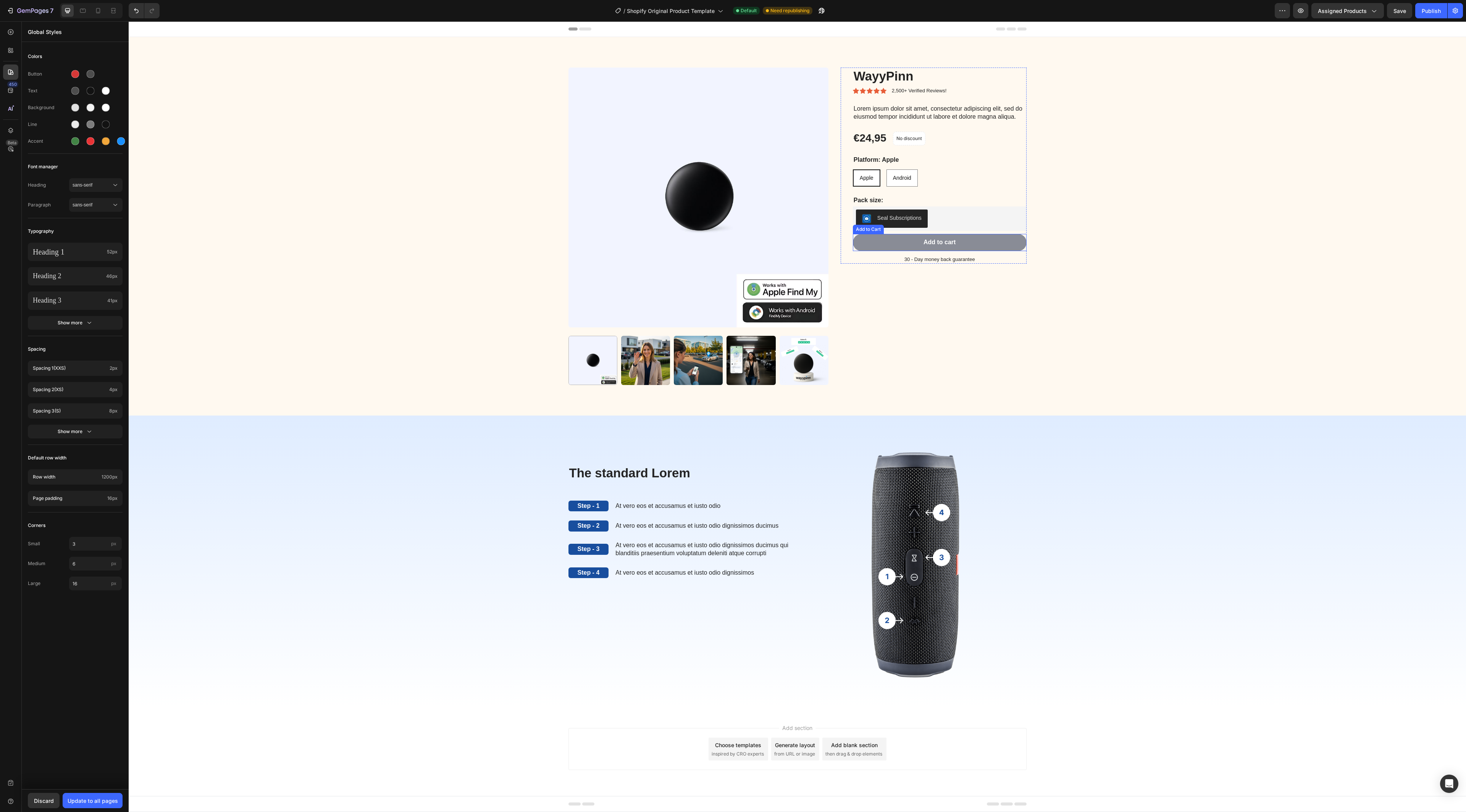
click at [967, 239] on button "Add to cart" at bounding box center [939, 242] width 174 height 18
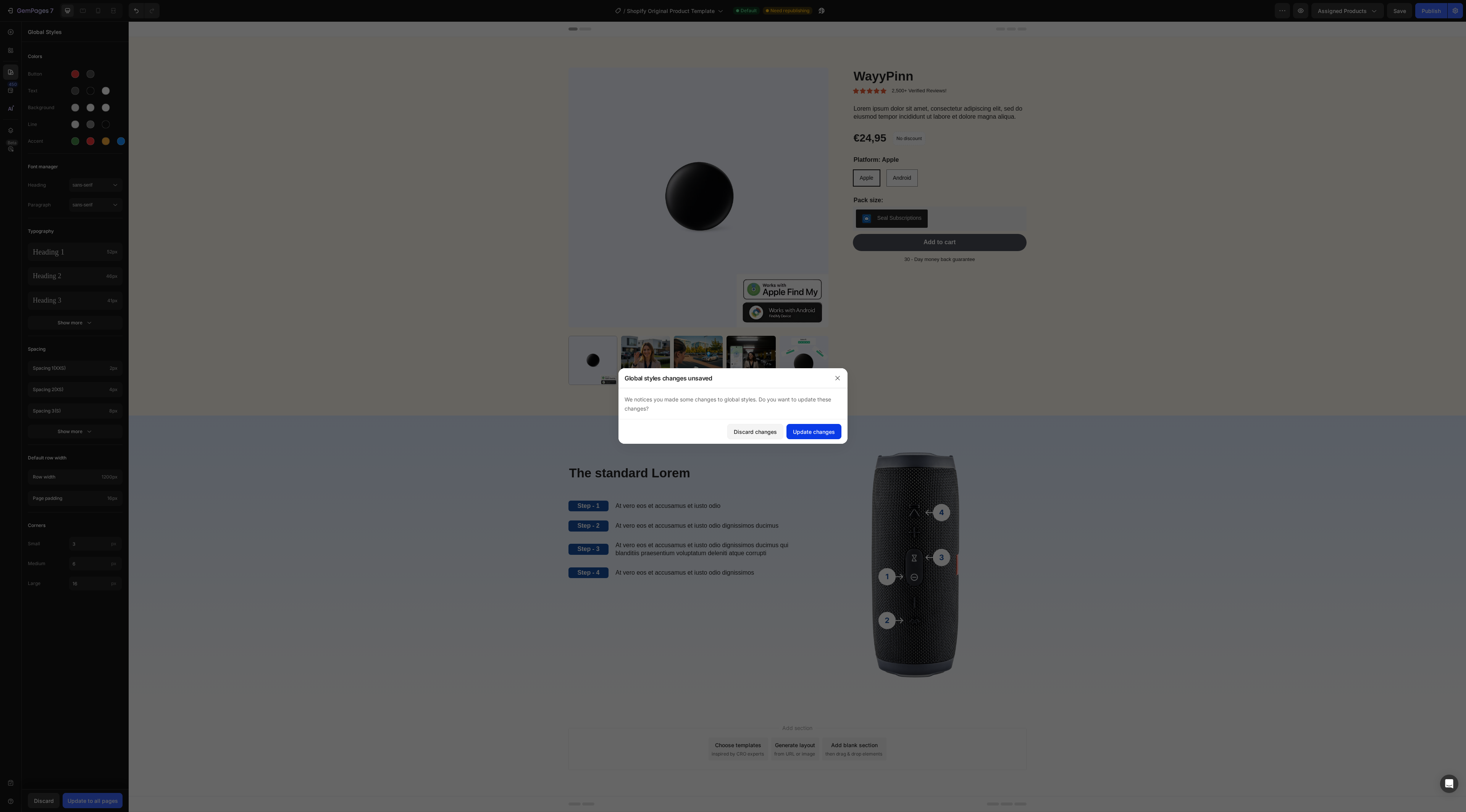
click at [802, 432] on div "Update changes" at bounding box center [813, 432] width 42 height 8
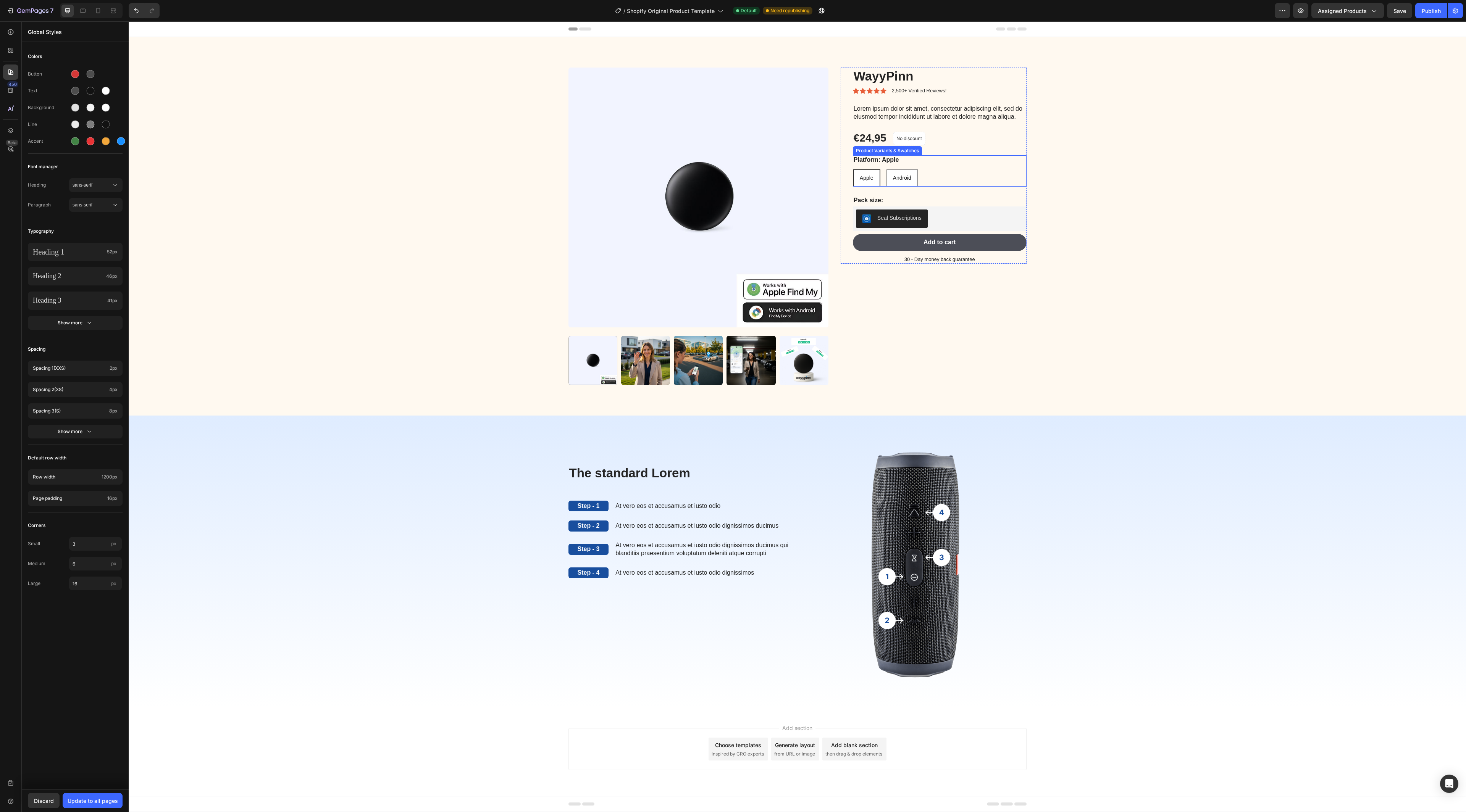
click at [1005, 170] on div "Apple Apple Apple Android Android Android" at bounding box center [939, 178] width 174 height 18
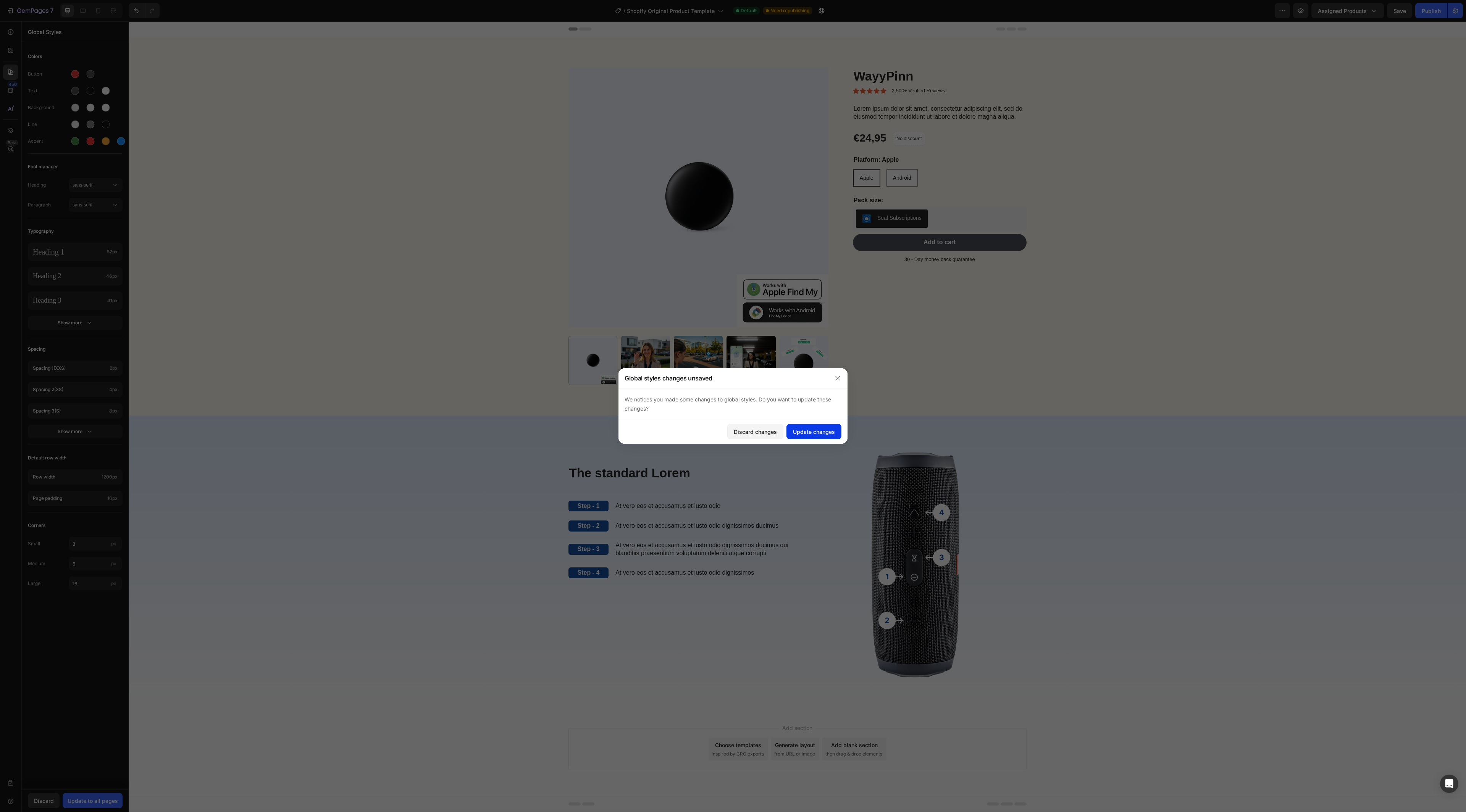
click at [802, 429] on div "Update changes" at bounding box center [813, 432] width 42 height 8
